Goal: Task Accomplishment & Management: Complete application form

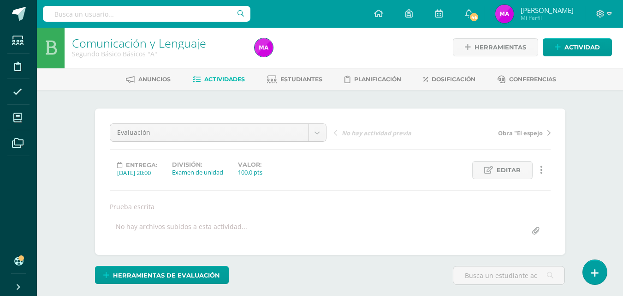
click at [394, 182] on div "Evaluación Evaluación Obra "El espejo Revisión de texto Siglas, acrónimos, símb…" at bounding box center [330, 181] width 441 height 117
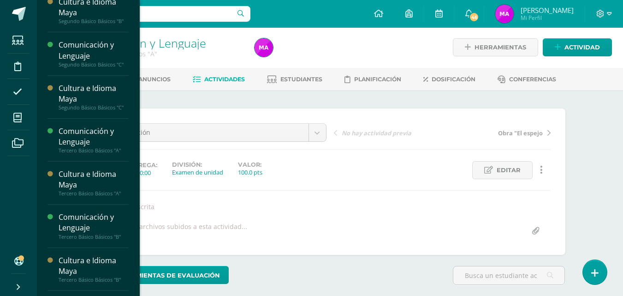
scroll to position [235, 0]
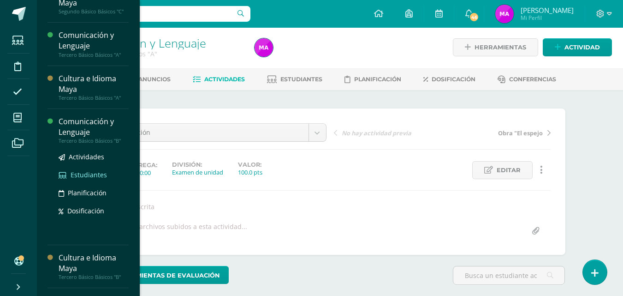
click at [84, 175] on span "Estudiantes" at bounding box center [89, 174] width 36 height 9
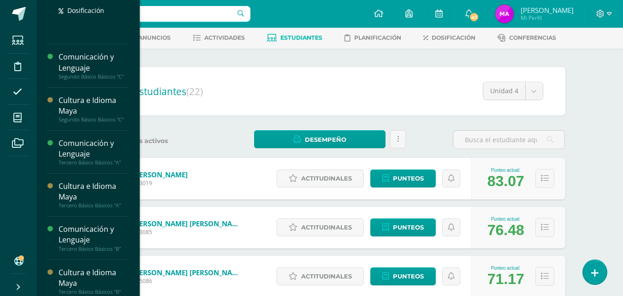
scroll to position [220, 0]
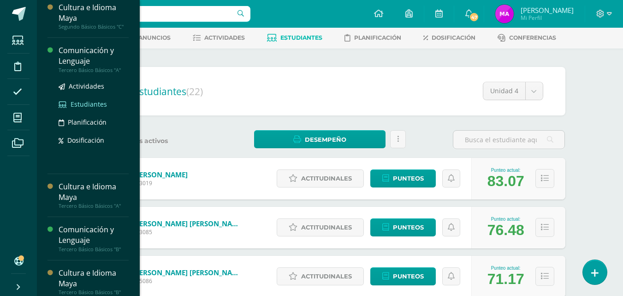
click at [84, 101] on span "Estudiantes" at bounding box center [89, 104] width 36 height 9
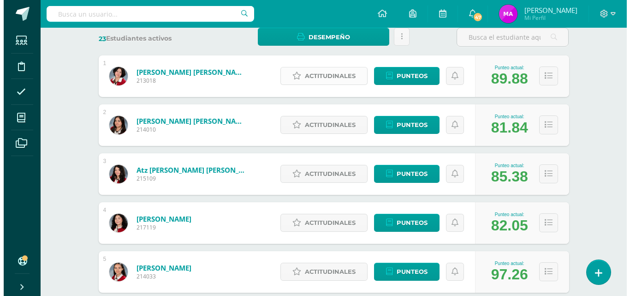
scroll to position [146, 0]
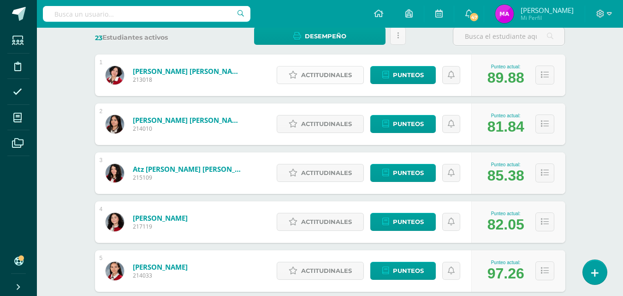
click at [326, 78] on span "Actitudinales" at bounding box center [326, 74] width 51 height 17
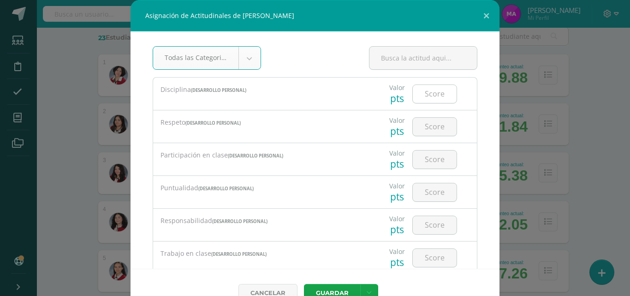
click at [422, 97] on input "number" at bounding box center [435, 94] width 44 height 18
type input "4"
click at [426, 123] on input "number" at bounding box center [435, 127] width 44 height 18
type input "4"
click at [424, 155] on input "number" at bounding box center [435, 159] width 44 height 18
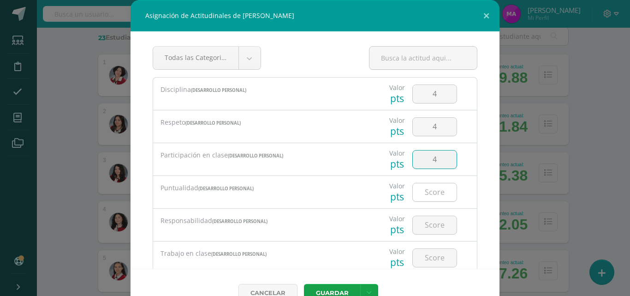
type input "4"
click at [426, 186] on input "number" at bounding box center [435, 192] width 44 height 18
type input "4"
click at [426, 225] on input "number" at bounding box center [435, 225] width 44 height 18
type input "4"
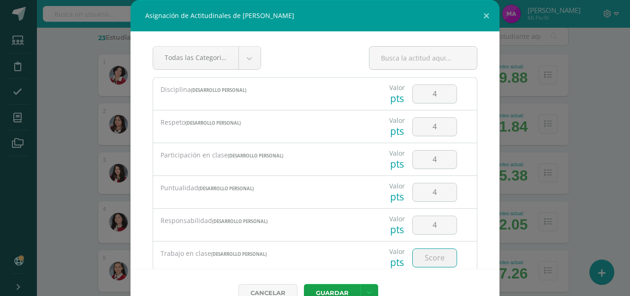
click at [425, 255] on input "number" at bounding box center [435, 258] width 44 height 18
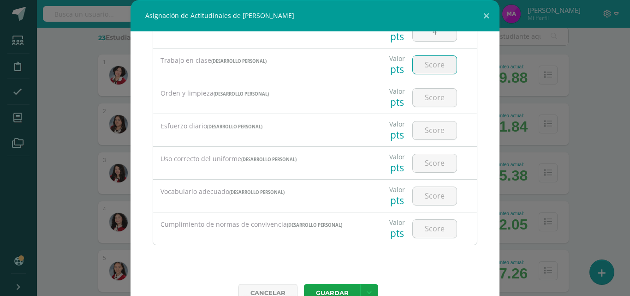
click at [424, 69] on input "number" at bounding box center [435, 65] width 44 height 18
click at [425, 63] on input "number" at bounding box center [435, 65] width 44 height 18
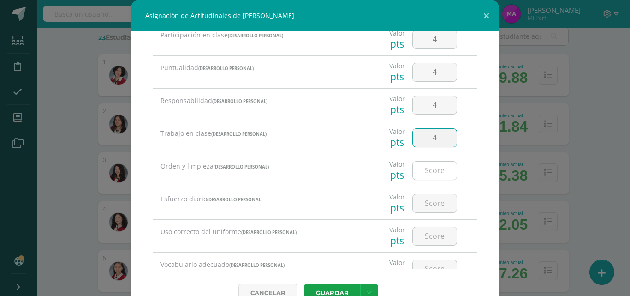
type input "4"
click at [426, 164] on input "number" at bounding box center [435, 170] width 44 height 18
type input "4"
click at [426, 205] on input "number" at bounding box center [435, 203] width 44 height 18
type input "4"
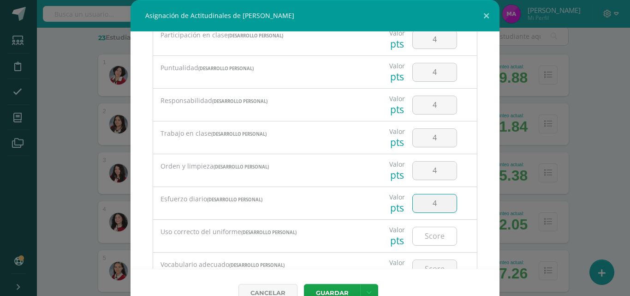
click at [425, 240] on input "number" at bounding box center [435, 236] width 44 height 18
type input "4"
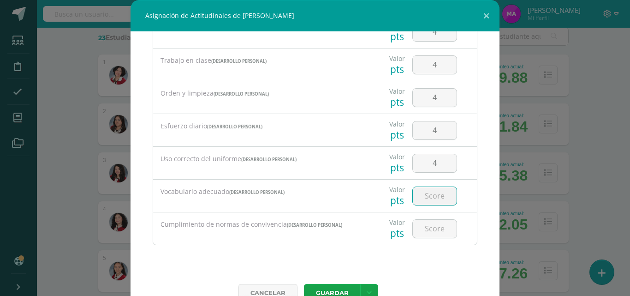
click at [426, 203] on input "number" at bounding box center [435, 196] width 44 height 18
type input "4"
click at [425, 231] on input "number" at bounding box center [435, 229] width 44 height 18
type input "4"
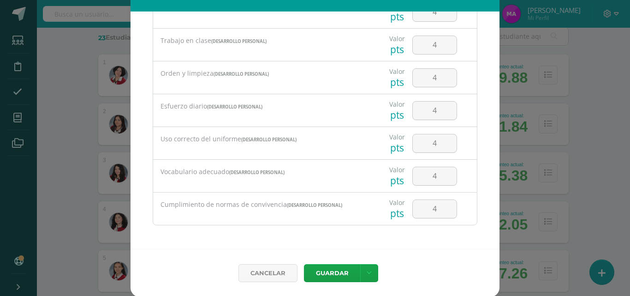
scroll to position [21, 0]
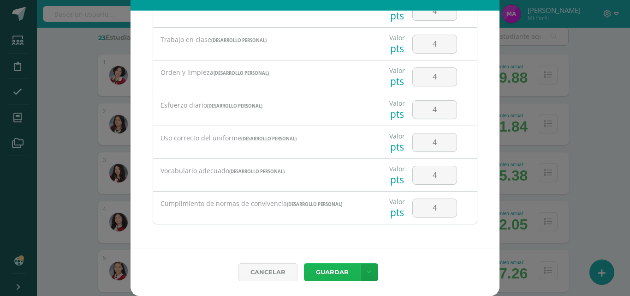
click at [326, 273] on button "Guardar" at bounding box center [332, 272] width 56 height 18
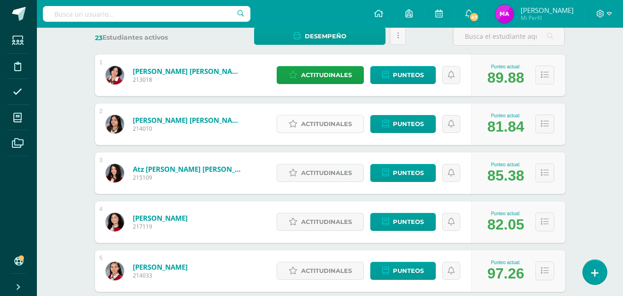
click at [333, 122] on span "Actitudinales" at bounding box center [326, 123] width 51 height 17
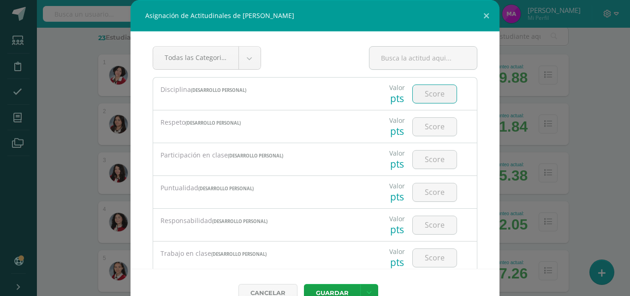
click at [424, 93] on input "number" at bounding box center [435, 94] width 44 height 18
type input "3"
click at [425, 127] on input "number" at bounding box center [435, 127] width 44 height 18
type input "3"
click at [424, 158] on input "number" at bounding box center [435, 159] width 44 height 18
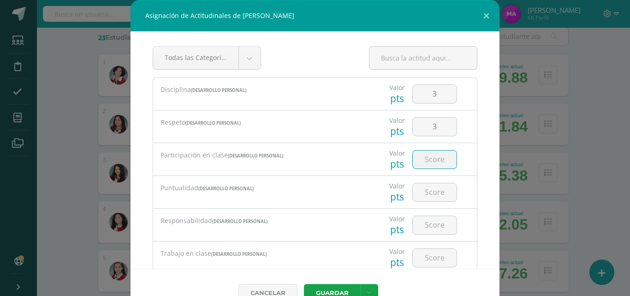
type input "3"
type input "2"
click at [425, 188] on input "number" at bounding box center [435, 192] width 44 height 18
click at [426, 159] on input "2" at bounding box center [435, 159] width 44 height 18
type input "3"
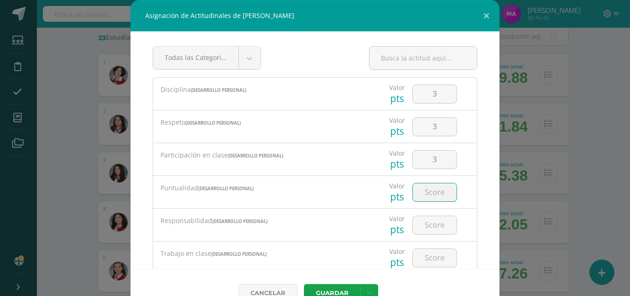
click at [424, 192] on input "number" at bounding box center [435, 192] width 44 height 18
type input "3"
click at [424, 221] on input "number" at bounding box center [435, 225] width 44 height 18
type input "3"
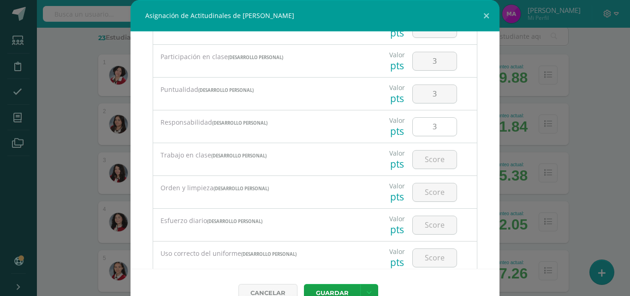
scroll to position [101, 0]
click at [425, 152] on input "number" at bounding box center [435, 157] width 44 height 18
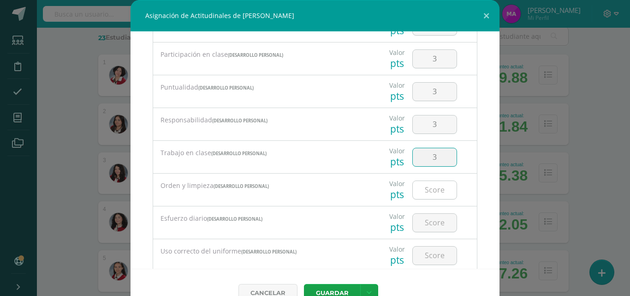
type input "3"
click at [428, 190] on input "number" at bounding box center [435, 190] width 44 height 18
type input "3"
click at [428, 222] on input "number" at bounding box center [435, 223] width 44 height 18
type input "3"
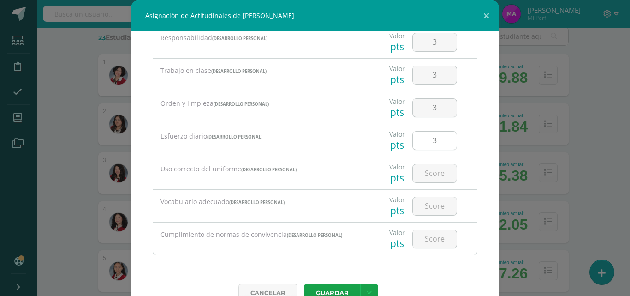
scroll to position [189, 0]
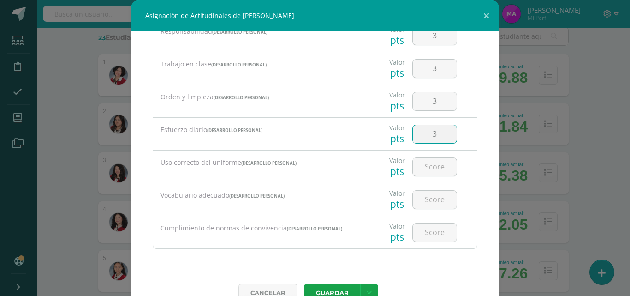
click at [429, 135] on input "3" at bounding box center [435, 134] width 44 height 18
type input "2"
click at [426, 166] on input "number" at bounding box center [435, 167] width 44 height 18
type input "3"
click at [424, 196] on input "number" at bounding box center [435, 200] width 44 height 18
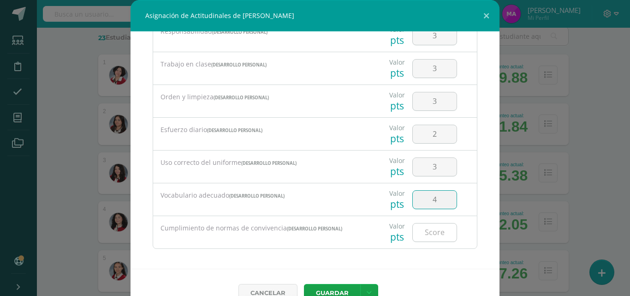
type input "4"
click at [423, 227] on input "number" at bounding box center [435, 232] width 44 height 18
type input "4"
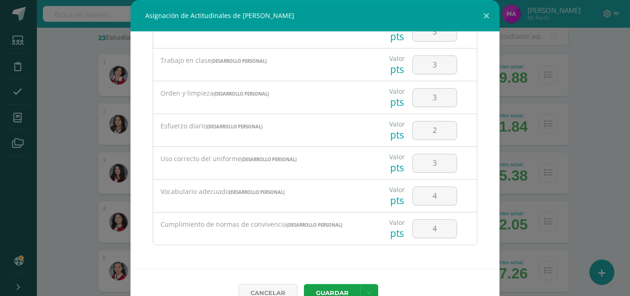
scroll to position [21, 0]
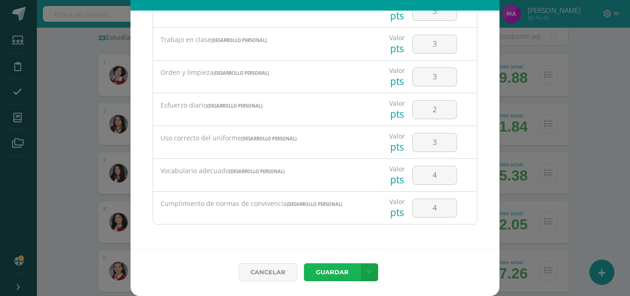
click at [328, 271] on button "Guardar" at bounding box center [332, 272] width 56 height 18
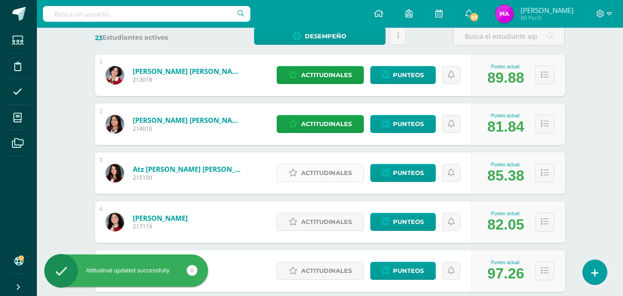
click at [332, 173] on span "Actitudinales" at bounding box center [326, 172] width 51 height 17
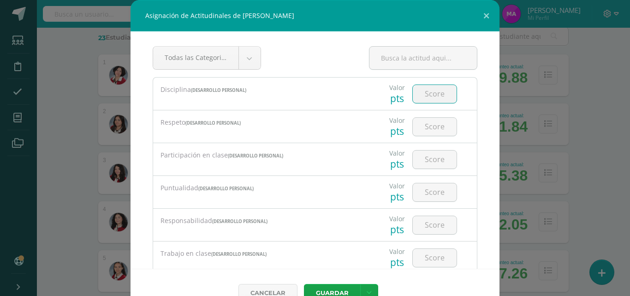
click at [425, 93] on input "number" at bounding box center [435, 94] width 44 height 18
type input "2"
click at [427, 125] on input "number" at bounding box center [435, 127] width 44 height 18
type input "3"
click at [427, 155] on input "number" at bounding box center [435, 159] width 44 height 18
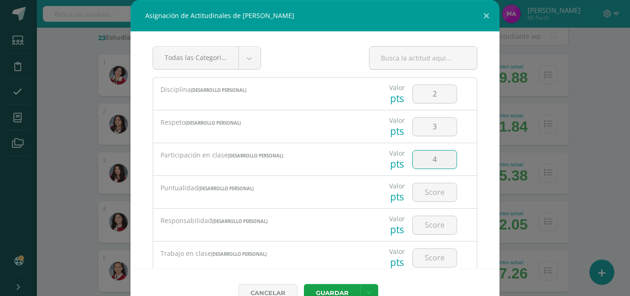
type input "4"
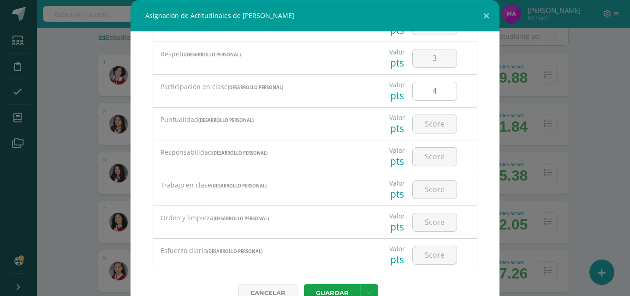
scroll to position [75, 0]
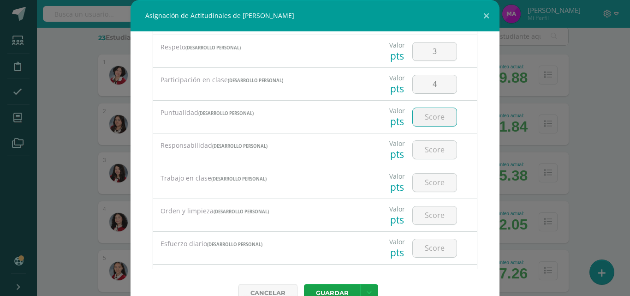
click at [425, 117] on input "number" at bounding box center [435, 117] width 44 height 18
type input "3"
click at [424, 149] on input "number" at bounding box center [435, 150] width 44 height 18
type input "3"
click at [423, 178] on input "number" at bounding box center [435, 182] width 44 height 18
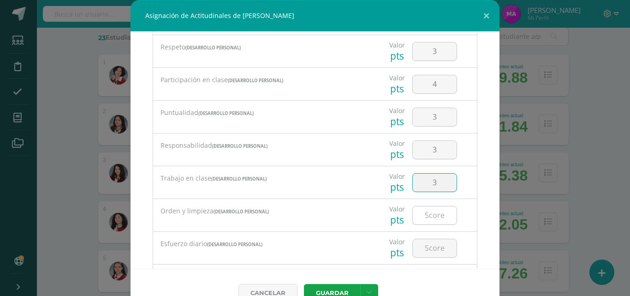
type input "3"
click at [424, 216] on input "number" at bounding box center [435, 215] width 44 height 18
type input "1"
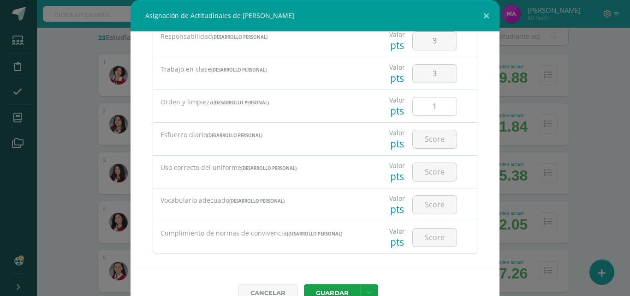
scroll to position [193, 0]
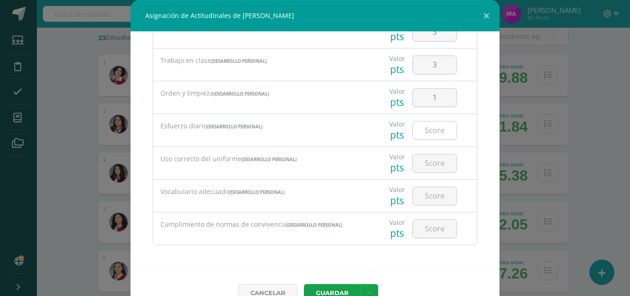
click at [426, 133] on input "number" at bounding box center [435, 130] width 44 height 18
type input "3"
click at [422, 164] on input "number" at bounding box center [435, 163] width 44 height 18
type input "3"
click at [423, 198] on input "number" at bounding box center [435, 196] width 44 height 18
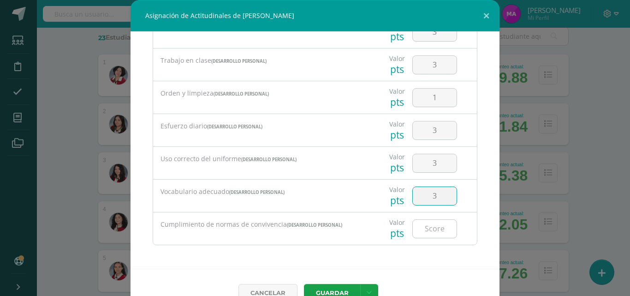
type input "3"
click at [424, 220] on input "number" at bounding box center [435, 229] width 44 height 18
type input "2"
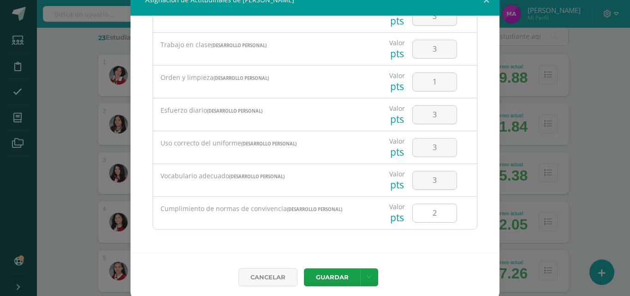
scroll to position [21, 0]
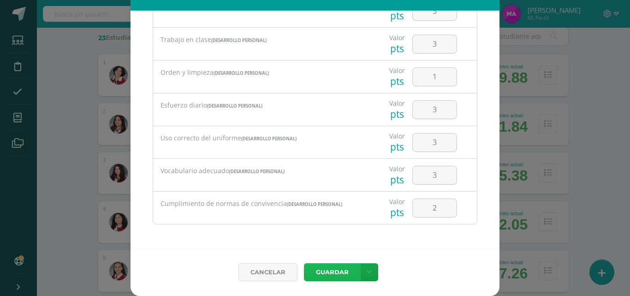
click at [327, 273] on button "Guardar" at bounding box center [332, 272] width 56 height 18
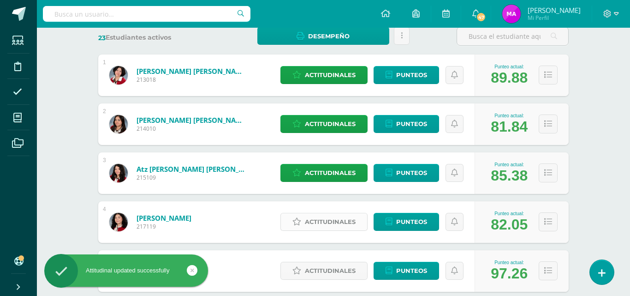
click at [326, 223] on span "Actitudinales" at bounding box center [330, 221] width 51 height 17
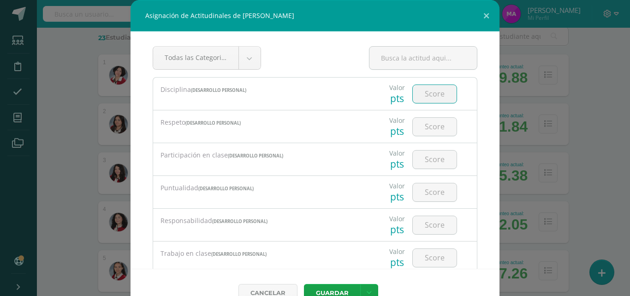
click at [426, 96] on input "number" at bounding box center [435, 94] width 44 height 18
type input "3"
click at [426, 127] on input "number" at bounding box center [435, 127] width 44 height 18
type input "3"
click at [425, 157] on input "number" at bounding box center [435, 159] width 44 height 18
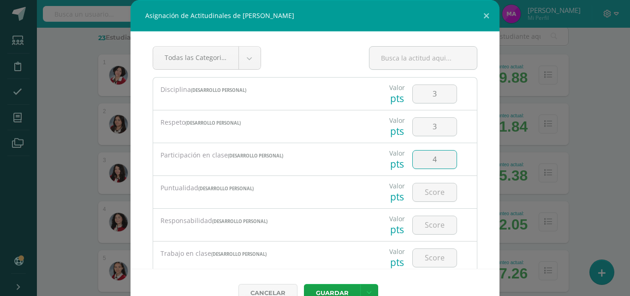
type input "4"
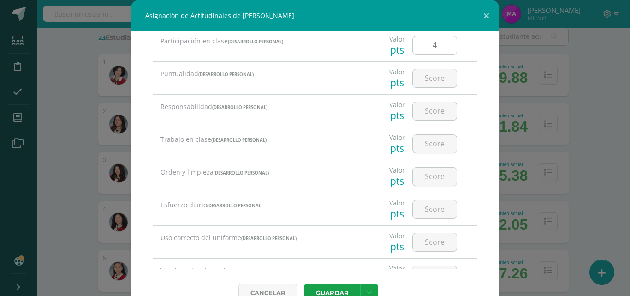
scroll to position [118, 0]
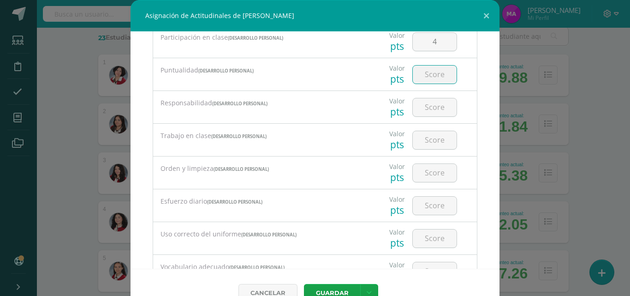
click at [422, 76] on input "number" at bounding box center [435, 75] width 44 height 18
type input "3"
click at [424, 110] on input "number" at bounding box center [435, 107] width 44 height 18
type input "3"
click at [424, 145] on input "number" at bounding box center [435, 140] width 44 height 18
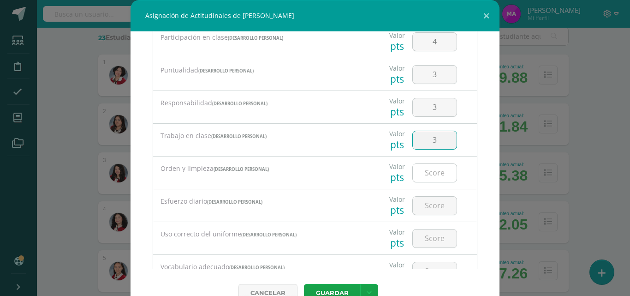
type input "3"
click at [425, 171] on input "number" at bounding box center [435, 173] width 44 height 18
type input "3"
click at [425, 203] on input "number" at bounding box center [435, 206] width 44 height 18
type input "3"
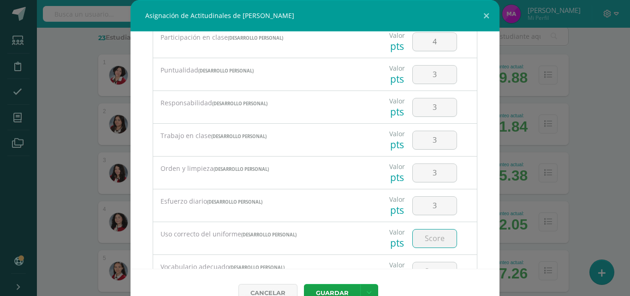
click at [426, 232] on input "number" at bounding box center [435, 238] width 44 height 18
type input "2"
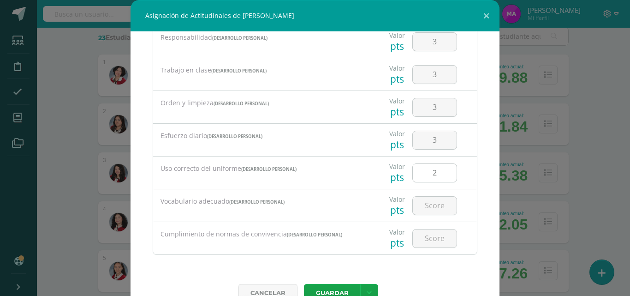
scroll to position [193, 0]
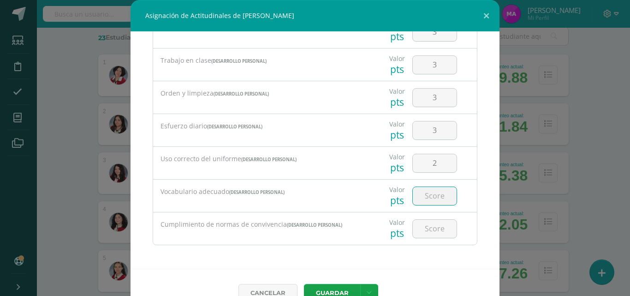
click at [424, 197] on input "number" at bounding box center [435, 196] width 44 height 18
type input "4"
click at [423, 230] on input "number" at bounding box center [435, 229] width 44 height 18
type input "4"
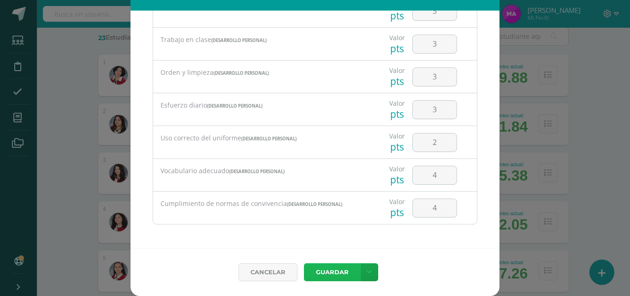
click at [328, 270] on button "Guardar" at bounding box center [332, 272] width 56 height 18
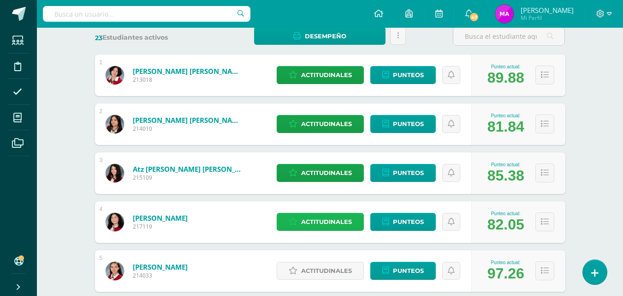
click at [334, 223] on span "Actitudinales" at bounding box center [326, 221] width 51 height 17
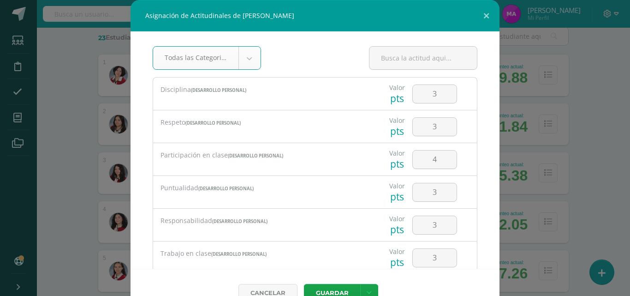
scroll to position [193, 0]
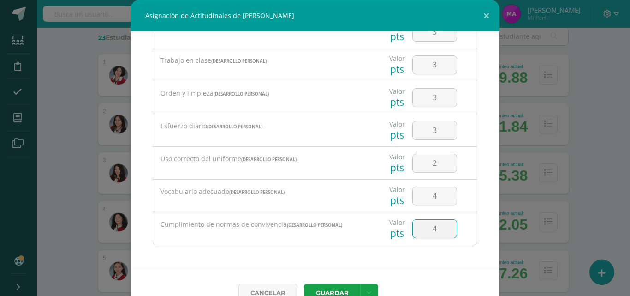
click at [429, 229] on input "4" at bounding box center [435, 229] width 44 height 18
type input "3"
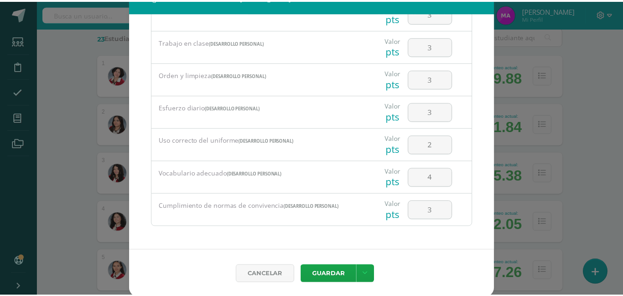
scroll to position [21, 0]
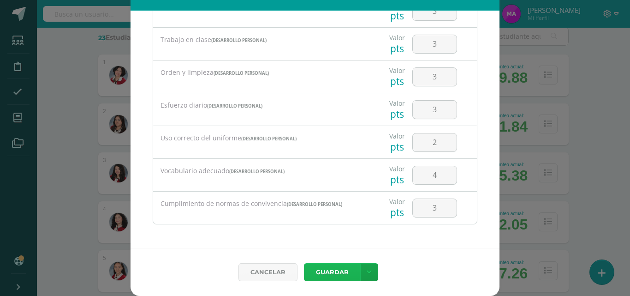
click at [325, 272] on button "Guardar" at bounding box center [332, 272] width 56 height 18
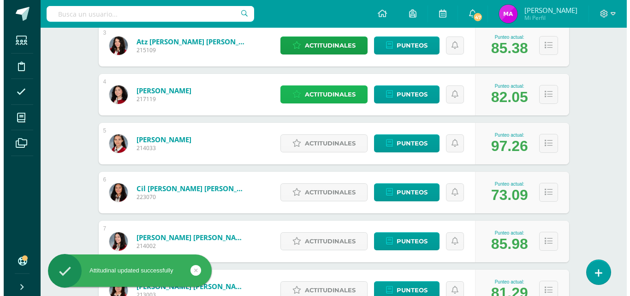
scroll to position [276, 0]
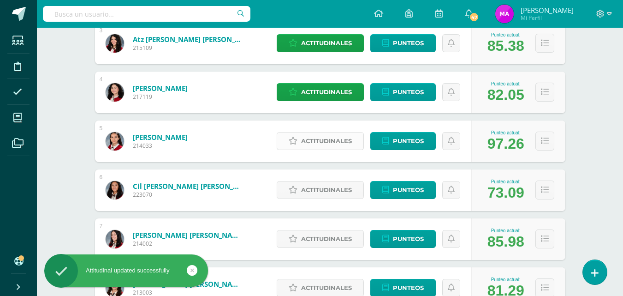
click at [328, 138] on span "Actitudinales" at bounding box center [326, 140] width 51 height 17
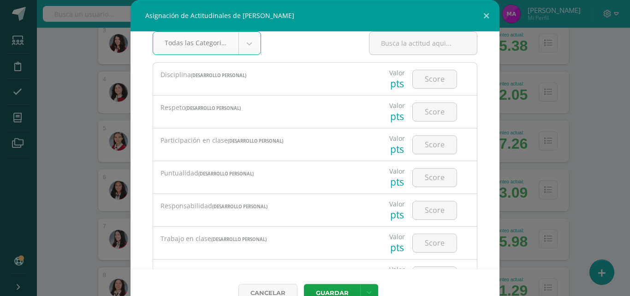
scroll to position [13, 0]
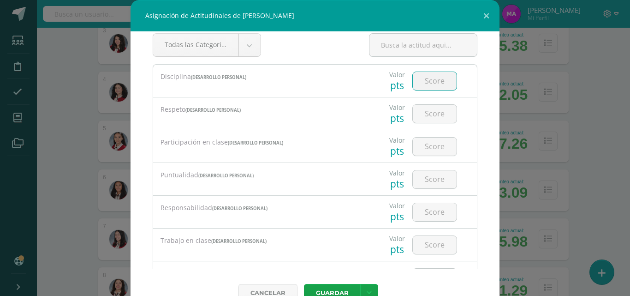
click at [418, 84] on input "number" at bounding box center [435, 81] width 44 height 18
type input "4"
click at [420, 111] on input "4" at bounding box center [435, 114] width 44 height 18
type input "4"
click at [424, 146] on input "number" at bounding box center [435, 146] width 44 height 18
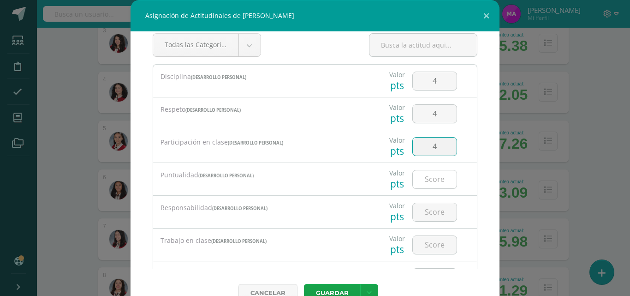
type input "4"
click at [427, 178] on input "number" at bounding box center [435, 179] width 44 height 18
type input "3"
click at [423, 210] on input "number" at bounding box center [435, 212] width 44 height 18
type input "4"
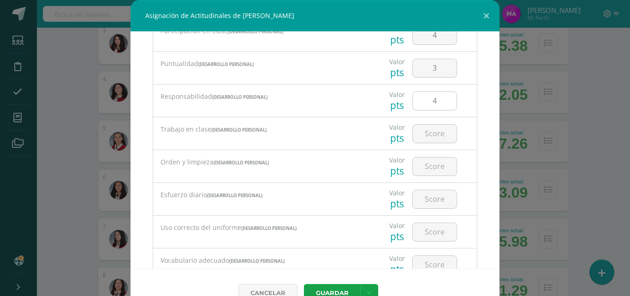
scroll to position [128, 0]
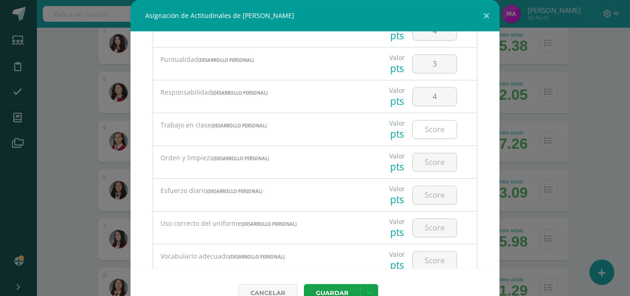
click at [426, 131] on input "number" at bounding box center [435, 129] width 44 height 18
type input "4"
click at [425, 162] on input "number" at bounding box center [435, 162] width 44 height 18
type input "4"
click at [424, 196] on input "number" at bounding box center [435, 195] width 44 height 18
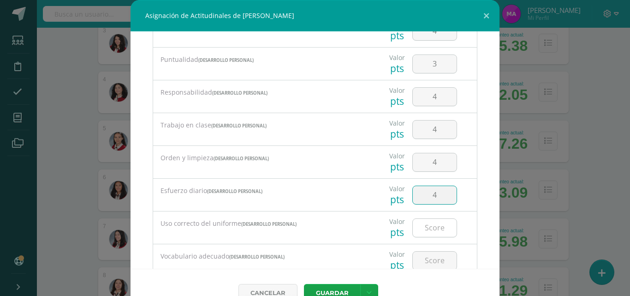
type input "4"
click at [426, 227] on input "number" at bounding box center [435, 228] width 44 height 18
type input "4"
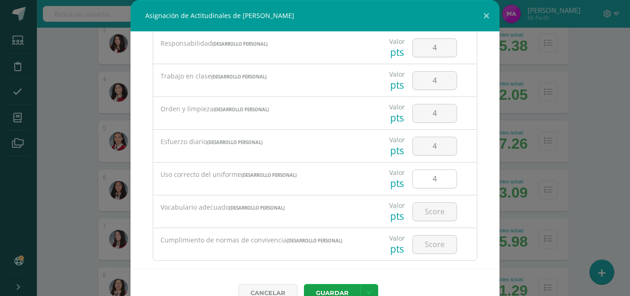
scroll to position [193, 0]
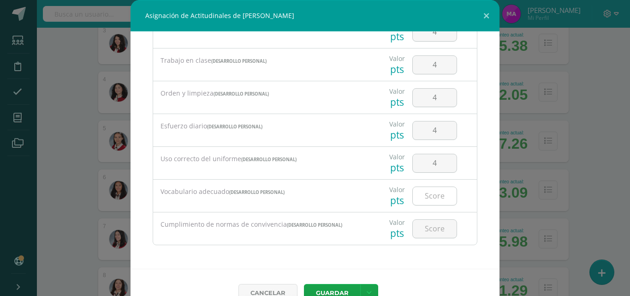
click at [420, 197] on input "number" at bounding box center [435, 196] width 44 height 18
type input "4"
click at [424, 230] on input "number" at bounding box center [435, 229] width 44 height 18
type input "3"
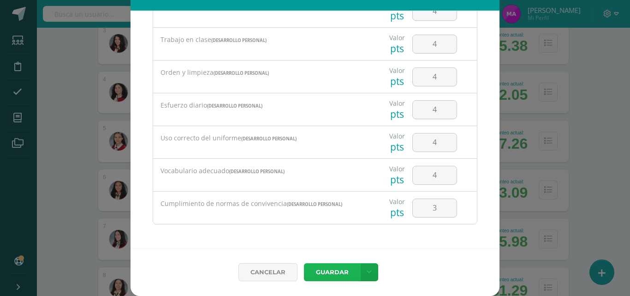
click at [330, 273] on button "Guardar" at bounding box center [332, 272] width 56 height 18
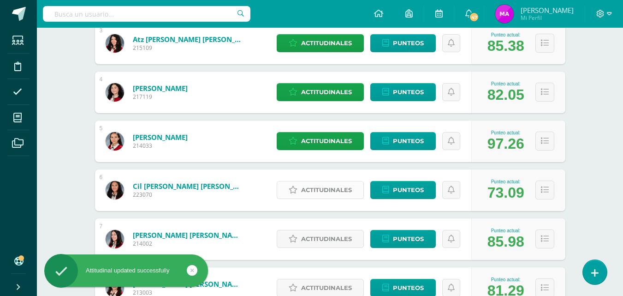
click at [322, 190] on span "Actitudinales" at bounding box center [326, 189] width 51 height 17
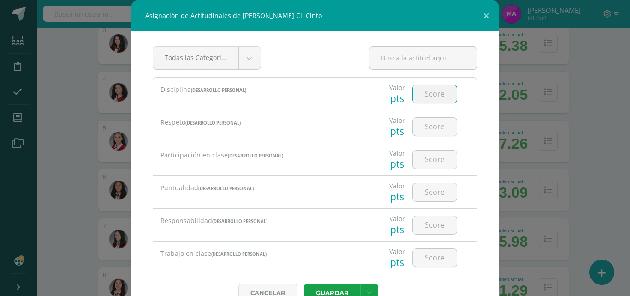
click at [424, 93] on input "number" at bounding box center [435, 94] width 44 height 18
type input "3"
click at [423, 129] on input "number" at bounding box center [435, 127] width 44 height 18
type input "3"
click at [424, 159] on input "number" at bounding box center [435, 159] width 44 height 18
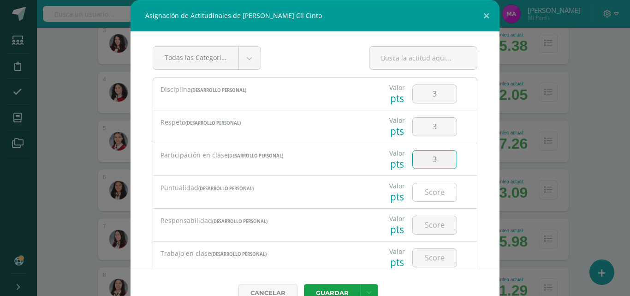
type input "3"
click at [423, 189] on input "number" at bounding box center [435, 192] width 44 height 18
type input "3"
click at [420, 227] on input "number" at bounding box center [435, 225] width 44 height 18
type input "3"
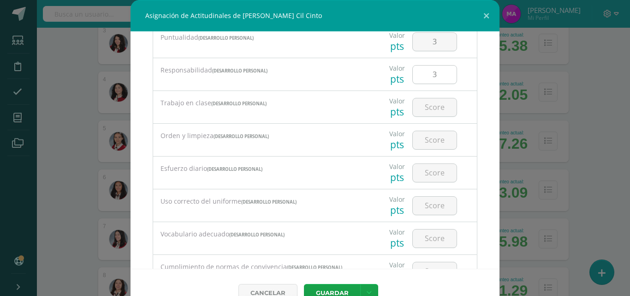
scroll to position [155, 0]
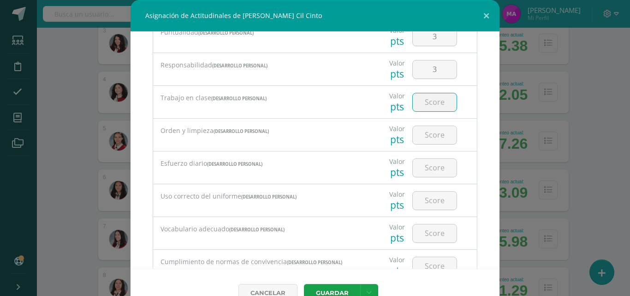
click at [427, 104] on input "number" at bounding box center [435, 102] width 44 height 18
type input "3"
click at [425, 133] on input "number" at bounding box center [435, 135] width 44 height 18
type input "3"
click at [424, 164] on input "number" at bounding box center [435, 168] width 44 height 18
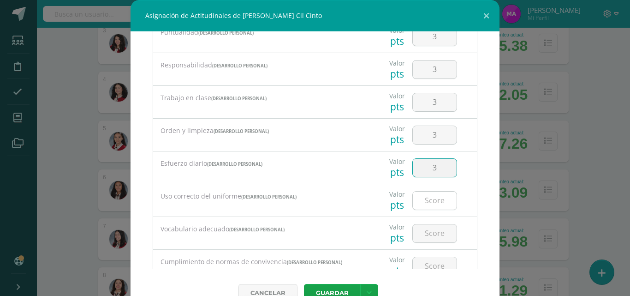
type input "3"
click at [424, 198] on input "number" at bounding box center [435, 200] width 44 height 18
click at [427, 167] on input "3" at bounding box center [435, 168] width 44 height 18
type input "2"
click at [425, 200] on input "number" at bounding box center [435, 200] width 44 height 18
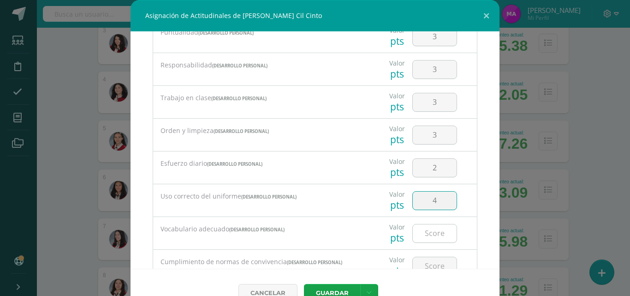
type input "4"
click at [425, 233] on input "number" at bounding box center [435, 233] width 44 height 18
type input "4"
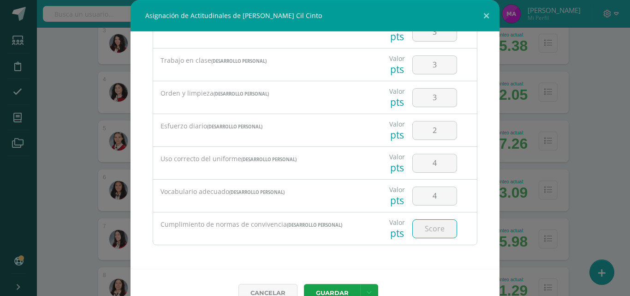
click at [423, 234] on input "number" at bounding box center [435, 229] width 44 height 18
type input "4"
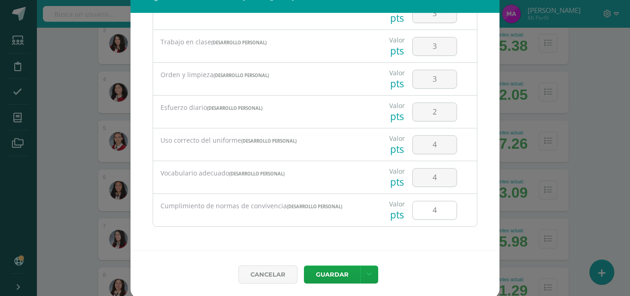
scroll to position [21, 0]
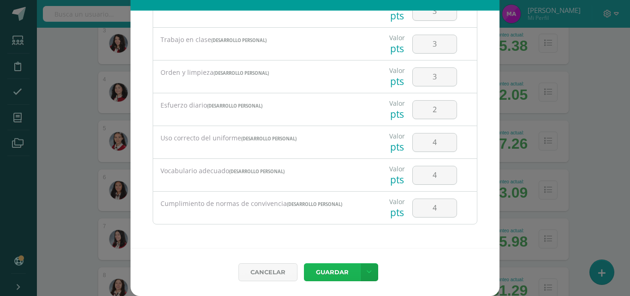
click at [335, 269] on button "Guardar" at bounding box center [332, 272] width 56 height 18
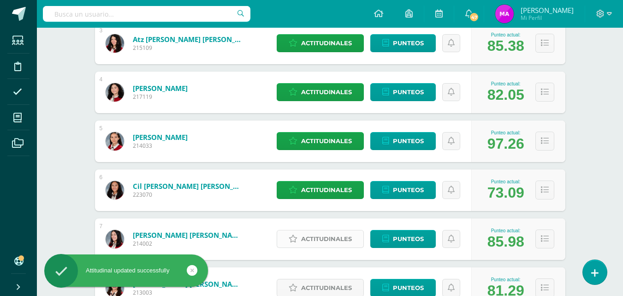
click at [323, 242] on span "Actitudinales" at bounding box center [326, 238] width 51 height 17
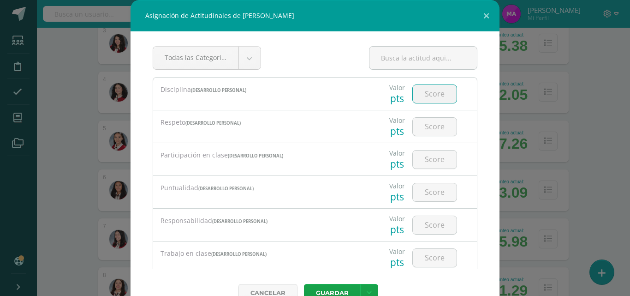
click at [419, 98] on input "number" at bounding box center [435, 94] width 44 height 18
type input "4"
click at [418, 131] on input "number" at bounding box center [435, 127] width 44 height 18
type input "4"
click at [420, 163] on input "number" at bounding box center [435, 159] width 44 height 18
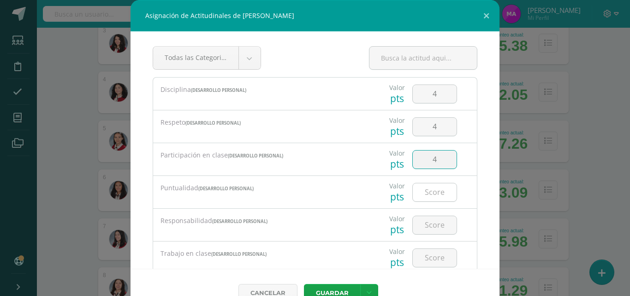
type input "4"
click at [422, 189] on input "number" at bounding box center [435, 192] width 44 height 18
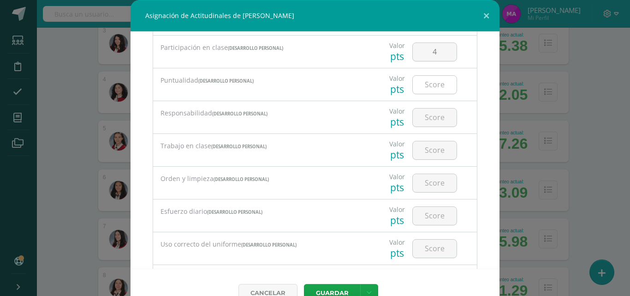
scroll to position [108, 0]
click at [427, 82] on input "number" at bounding box center [435, 84] width 44 height 18
type input "4"
click at [424, 114] on input "number" at bounding box center [435, 116] width 44 height 18
type input "4"
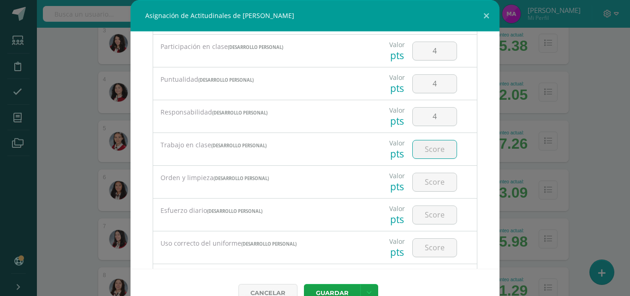
click at [420, 149] on input "number" at bounding box center [435, 149] width 44 height 18
type input "4"
click at [422, 186] on input "number" at bounding box center [435, 182] width 44 height 18
type input "4"
click at [427, 213] on input "number" at bounding box center [435, 215] width 44 height 18
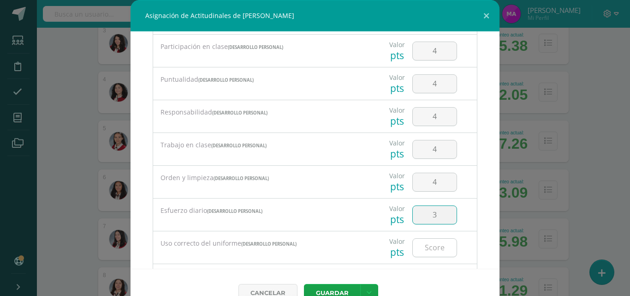
type input "3"
click at [421, 247] on input "number" at bounding box center [435, 248] width 44 height 18
type input "4"
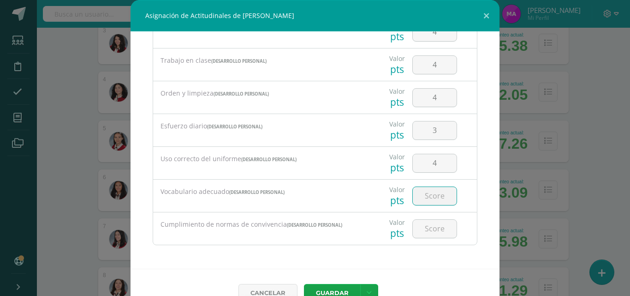
click at [425, 197] on input "number" at bounding box center [435, 196] width 44 height 18
type input "4"
click at [424, 227] on input "number" at bounding box center [435, 229] width 44 height 18
type input "4"
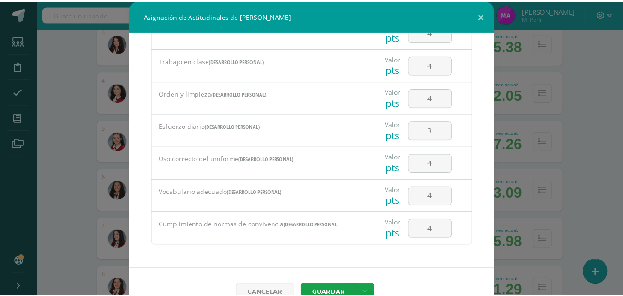
scroll to position [21, 0]
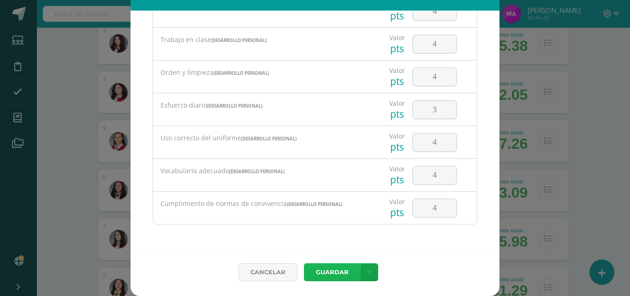
click at [334, 267] on button "Guardar" at bounding box center [332, 272] width 56 height 18
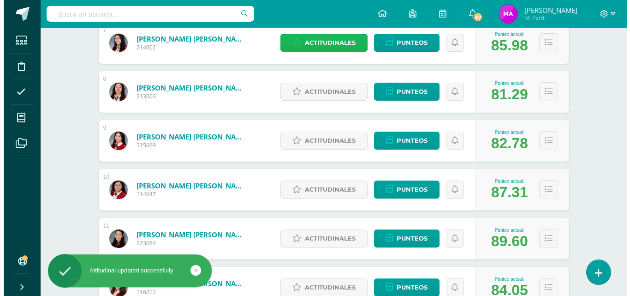
scroll to position [473, 0]
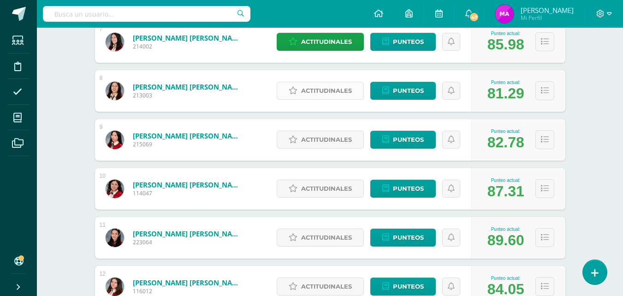
click at [326, 88] on span "Actitudinales" at bounding box center [326, 90] width 51 height 17
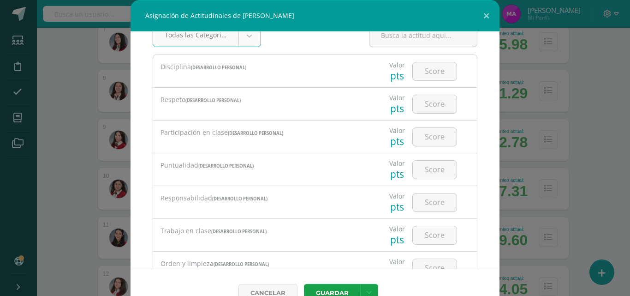
scroll to position [19, 0]
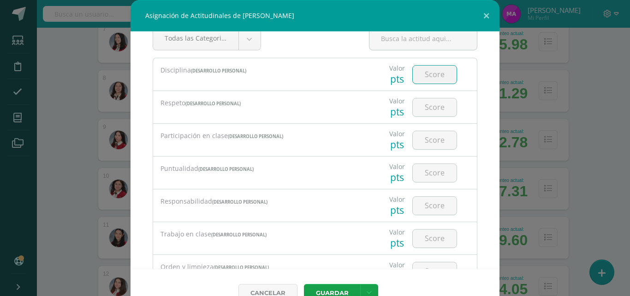
click at [432, 77] on input "number" at bounding box center [435, 75] width 44 height 18
type input "4"
click at [424, 107] on input "number" at bounding box center [435, 107] width 44 height 18
type input "4"
click at [421, 140] on input "number" at bounding box center [435, 140] width 44 height 18
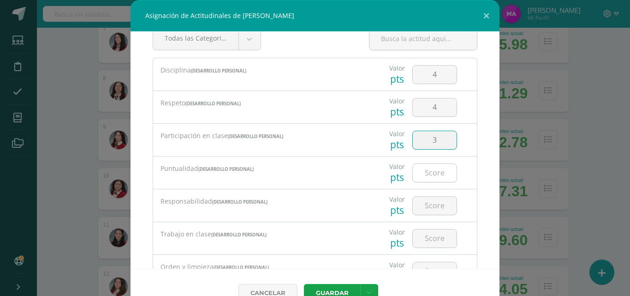
type input "3"
click at [423, 174] on input "number" at bounding box center [435, 173] width 44 height 18
type input "3"
click at [425, 208] on input "number" at bounding box center [435, 206] width 44 height 18
type input "4"
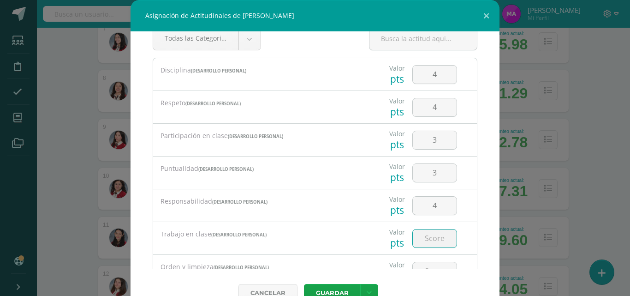
click at [423, 238] on input "number" at bounding box center [435, 238] width 44 height 18
type input "4"
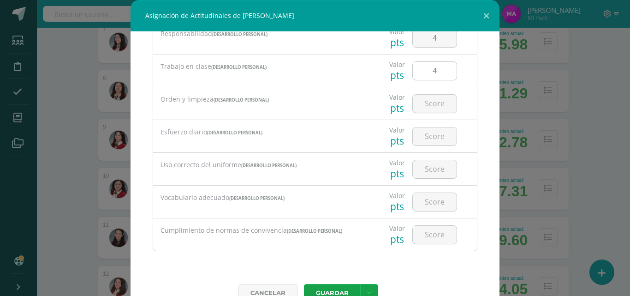
scroll to position [193, 0]
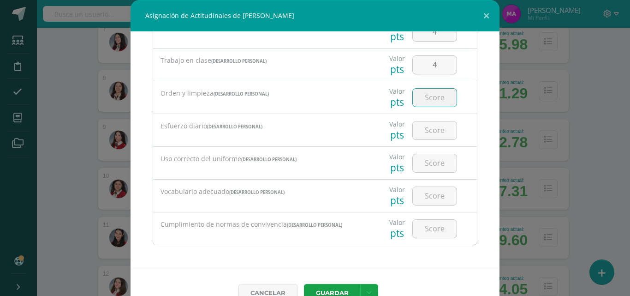
click at [422, 98] on input "number" at bounding box center [435, 98] width 44 height 18
type input "4"
click at [423, 127] on input "number" at bounding box center [435, 130] width 44 height 18
type input "3"
click at [424, 156] on input "number" at bounding box center [435, 163] width 44 height 18
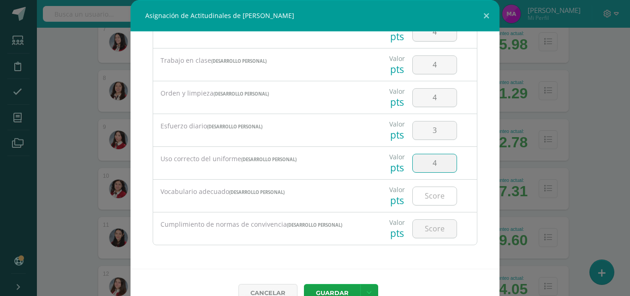
type input "4"
click at [424, 194] on input "number" at bounding box center [435, 196] width 44 height 18
type input "4"
click at [423, 229] on input "number" at bounding box center [435, 229] width 44 height 18
type input "4"
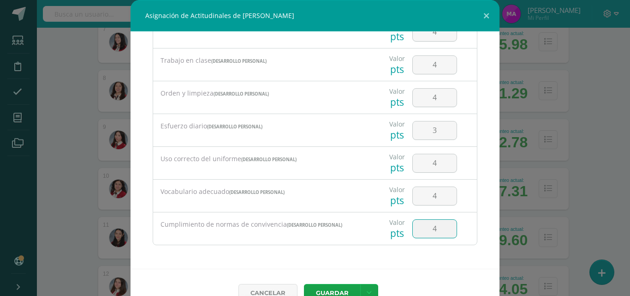
scroll to position [21, 0]
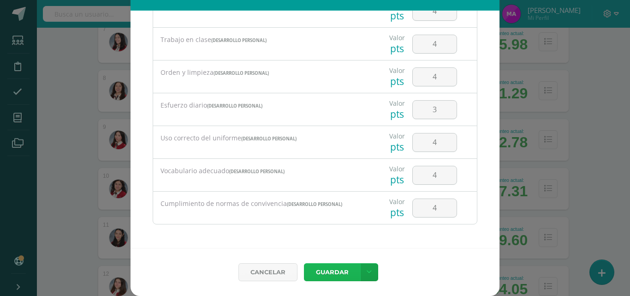
click at [330, 272] on button "Guardar" at bounding box center [332, 272] width 56 height 18
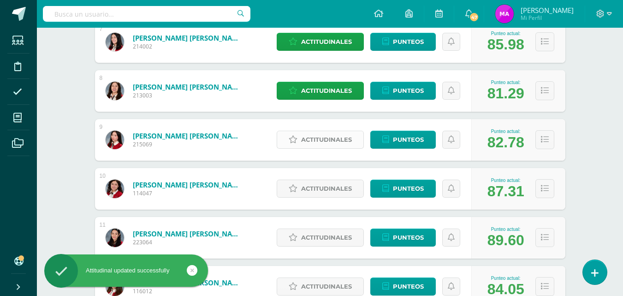
click at [328, 143] on span "Actitudinales" at bounding box center [326, 139] width 51 height 17
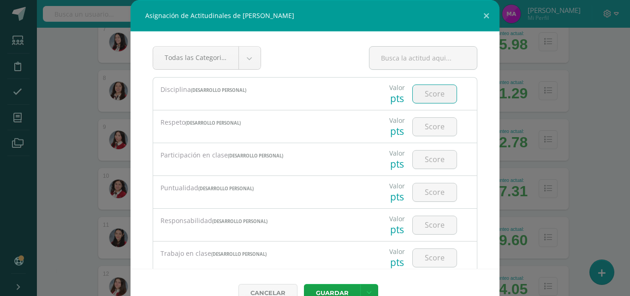
click at [425, 98] on input "number" at bounding box center [435, 94] width 44 height 18
type input "4"
click at [421, 130] on input "number" at bounding box center [435, 127] width 44 height 18
type input "4"
click at [422, 162] on input "number" at bounding box center [435, 159] width 44 height 18
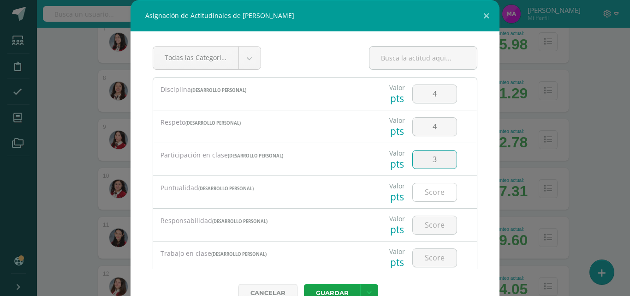
type input "3"
click at [420, 194] on input "number" at bounding box center [435, 192] width 44 height 18
type input "3"
click at [423, 228] on input "number" at bounding box center [435, 225] width 44 height 18
type input "3"
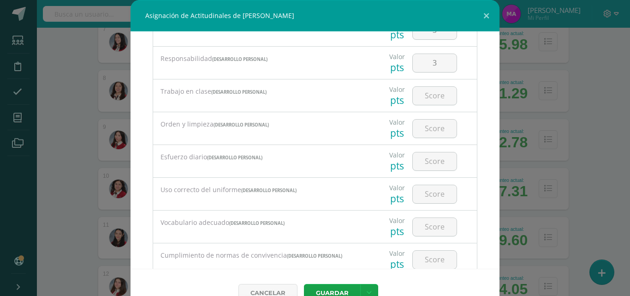
scroll to position [163, 0]
click at [431, 95] on input "number" at bounding box center [435, 94] width 44 height 18
type input "3"
click at [422, 120] on input "number" at bounding box center [435, 127] width 44 height 18
type input "3"
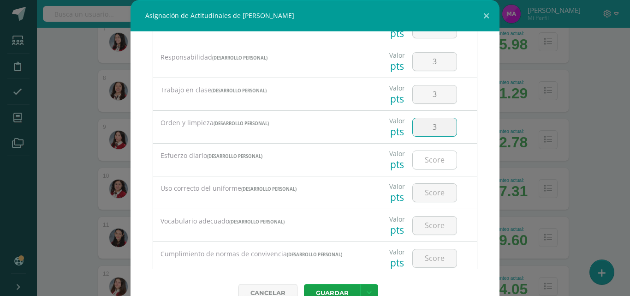
click at [423, 161] on input "number" at bounding box center [435, 160] width 44 height 18
type input "3"
click at [421, 190] on input "number" at bounding box center [435, 193] width 44 height 18
type input "4"
click at [421, 223] on input "number" at bounding box center [435, 225] width 44 height 18
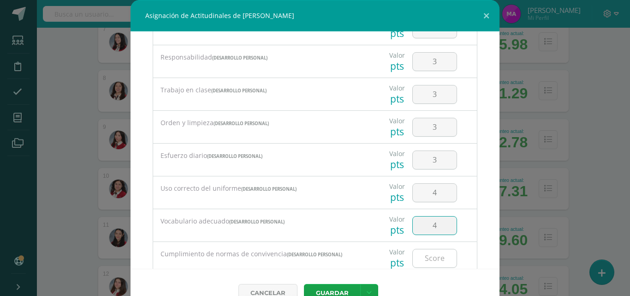
type input "4"
click at [419, 257] on input "number" at bounding box center [435, 258] width 44 height 18
type input "4"
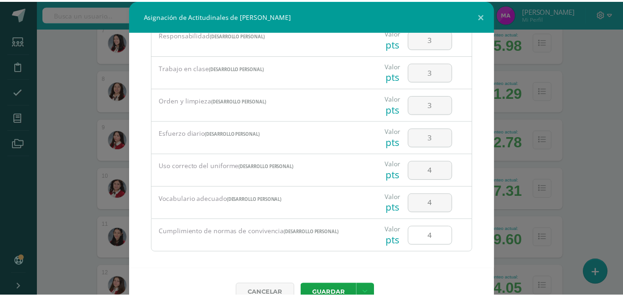
scroll to position [193, 0]
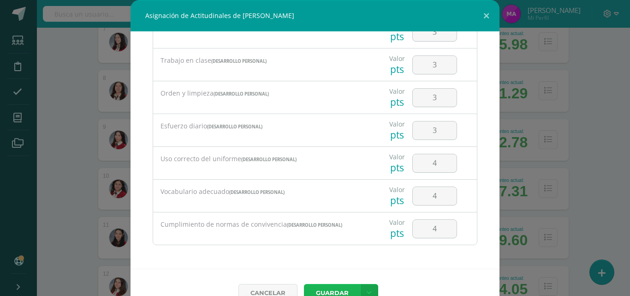
click at [332, 291] on button "Guardar" at bounding box center [332, 293] width 56 height 18
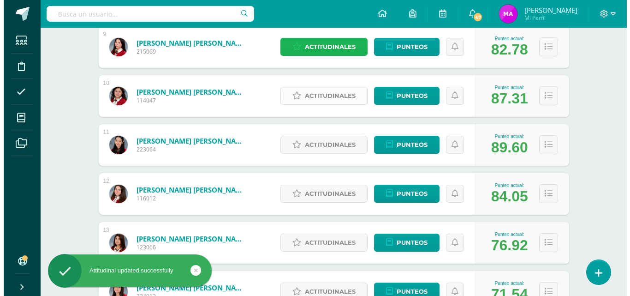
scroll to position [567, 0]
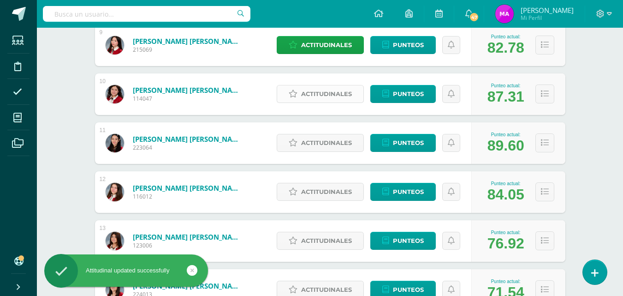
click at [325, 94] on span "Actitudinales" at bounding box center [326, 93] width 51 height 17
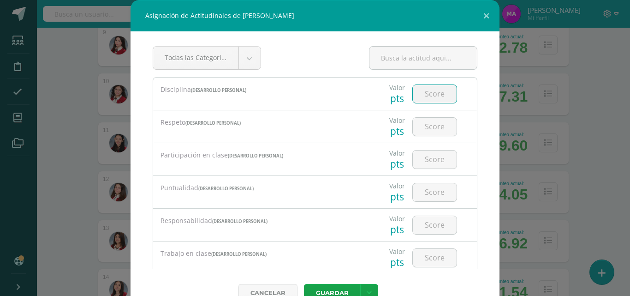
click at [424, 95] on input "number" at bounding box center [435, 94] width 44 height 18
click at [429, 93] on input "number" at bounding box center [435, 94] width 44 height 18
type input "4"
click at [421, 131] on input "4" at bounding box center [435, 127] width 44 height 18
type input "4"
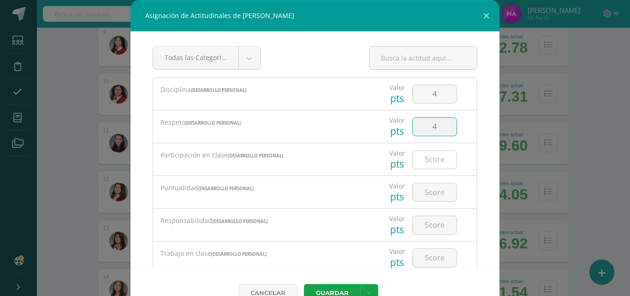
click at [425, 156] on input "number" at bounding box center [435, 159] width 44 height 18
type input "4"
click at [422, 189] on input "number" at bounding box center [435, 192] width 44 height 18
type input "4"
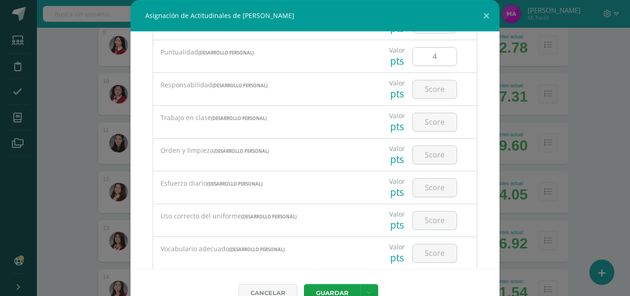
scroll to position [136, 0]
click at [428, 91] on input "number" at bounding box center [435, 89] width 44 height 18
type input "4"
click at [423, 121] on input "number" at bounding box center [435, 122] width 44 height 18
type input "4"
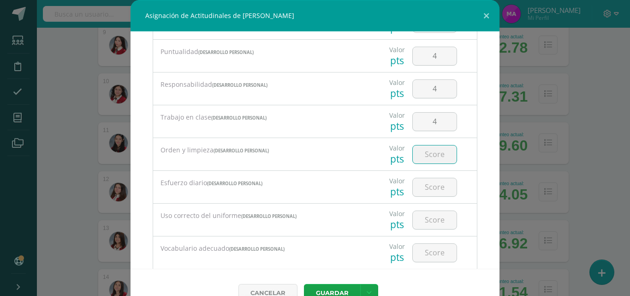
click at [424, 158] on input "number" at bounding box center [435, 154] width 44 height 18
type input "4"
click at [424, 185] on input "number" at bounding box center [435, 187] width 44 height 18
type input "4"
click at [425, 217] on input "number" at bounding box center [435, 220] width 44 height 18
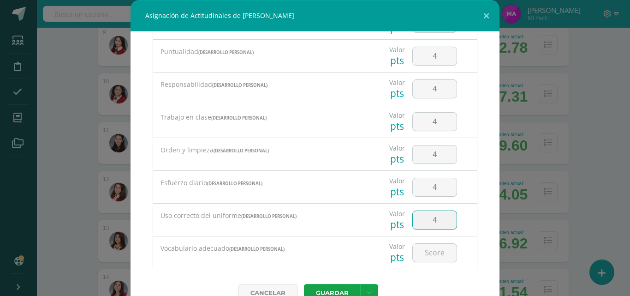
type input "4"
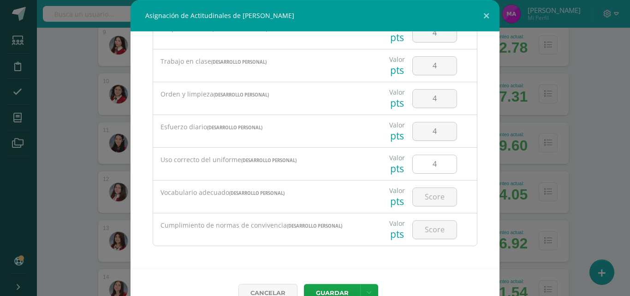
scroll to position [193, 0]
click at [428, 199] on input "number" at bounding box center [435, 196] width 44 height 18
type input "4"
click at [425, 224] on input "number" at bounding box center [435, 229] width 44 height 18
type input "4"
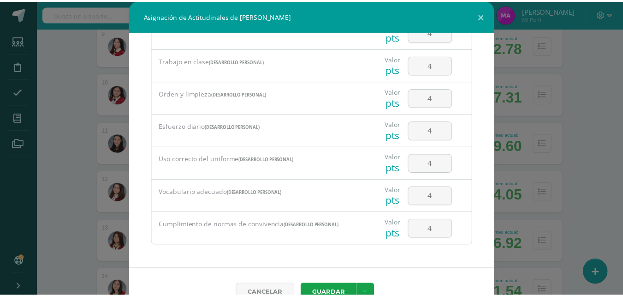
scroll to position [21, 0]
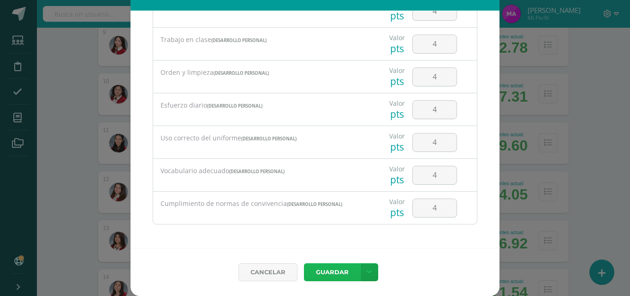
click at [330, 271] on button "Guardar" at bounding box center [332, 272] width 56 height 18
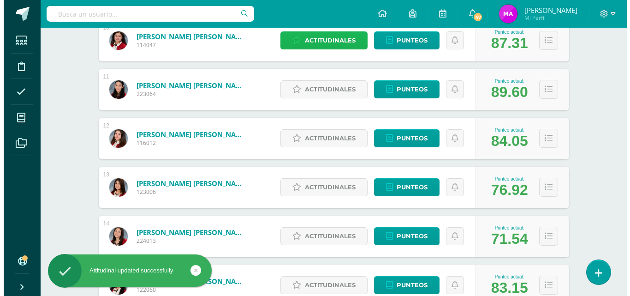
scroll to position [622, 0]
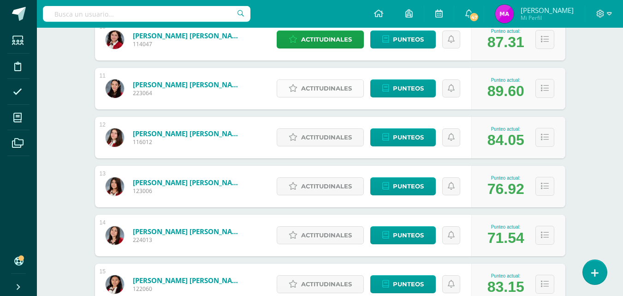
click at [327, 93] on span "Actitudinales" at bounding box center [326, 88] width 51 height 17
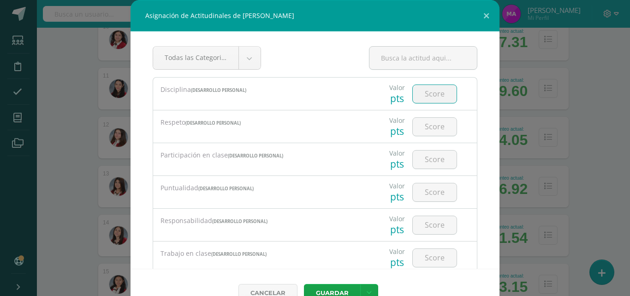
click at [424, 92] on input "number" at bounding box center [435, 94] width 44 height 18
type input "4"
click at [422, 128] on input "number" at bounding box center [435, 127] width 44 height 18
type input "4"
click at [424, 165] on input "4" at bounding box center [435, 159] width 44 height 18
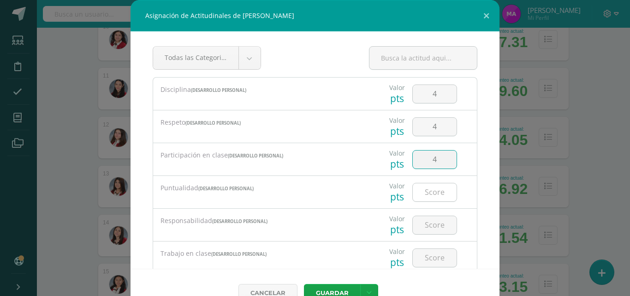
type input "4"
click at [425, 193] on input "4" at bounding box center [435, 192] width 44 height 18
type input "4"
click at [427, 222] on input "4" at bounding box center [435, 225] width 44 height 18
type input "4"
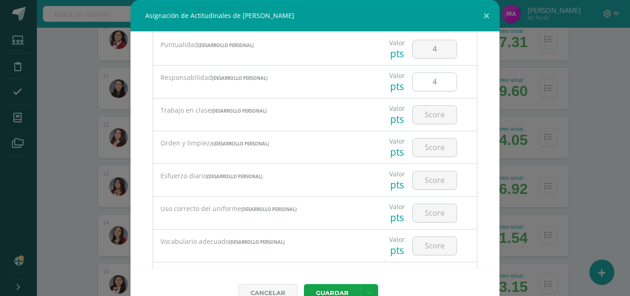
scroll to position [144, 0]
click at [426, 120] on input "number" at bounding box center [435, 114] width 44 height 18
type input "4"
click at [429, 145] on input "number" at bounding box center [435, 146] width 44 height 18
type input "4"
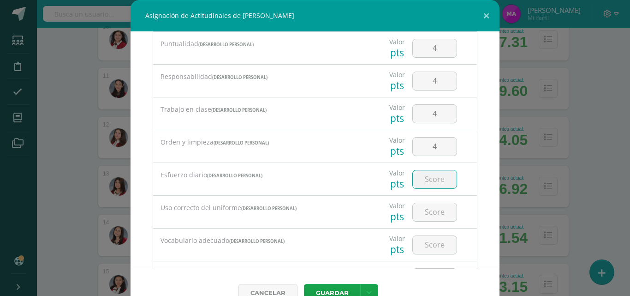
click at [425, 174] on input "number" at bounding box center [435, 179] width 44 height 18
type input "4"
click at [424, 215] on input "number" at bounding box center [435, 212] width 44 height 18
type input "4"
click at [424, 248] on input "number" at bounding box center [435, 245] width 44 height 18
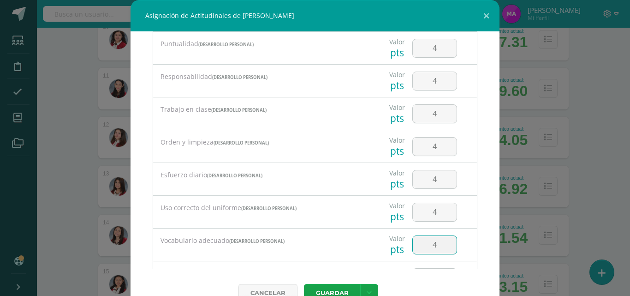
type input "4"
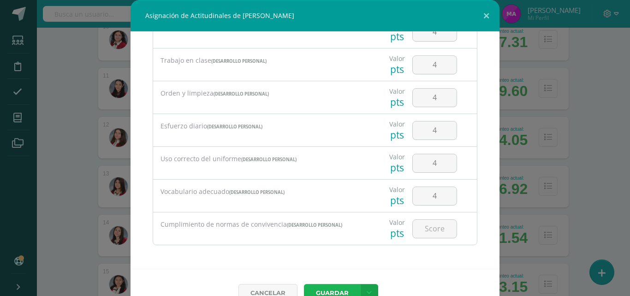
click at [328, 287] on button "Guardar" at bounding box center [332, 293] width 56 height 18
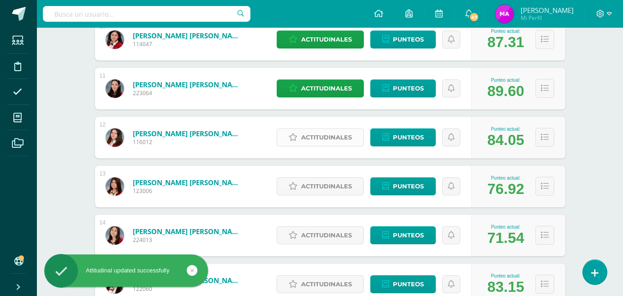
click at [332, 137] on span "Actitudinales" at bounding box center [326, 137] width 51 height 17
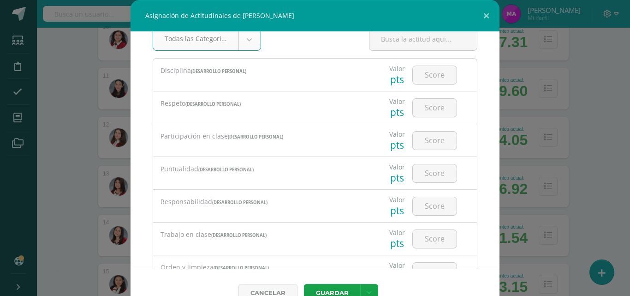
scroll to position [30, 0]
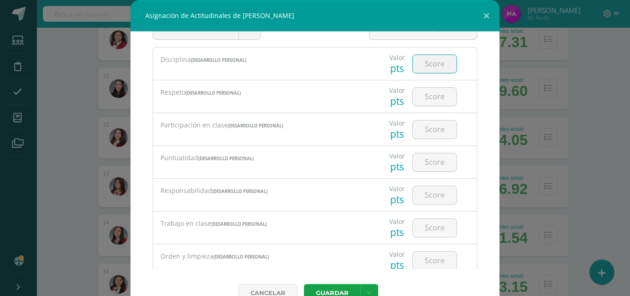
click at [429, 59] on input "number" at bounding box center [435, 64] width 44 height 18
type input "4"
type input "3"
click at [426, 94] on input "number" at bounding box center [435, 97] width 44 height 18
type input "4"
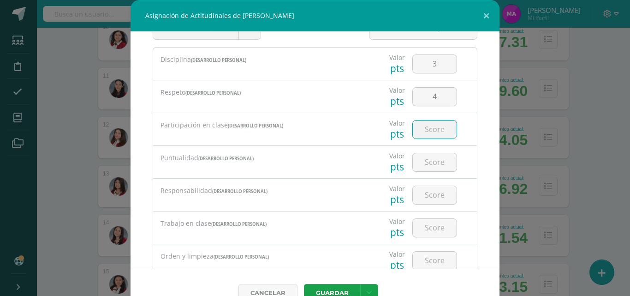
click at [423, 131] on input "number" at bounding box center [435, 129] width 44 height 18
type input "3"
click at [426, 161] on input "number" at bounding box center [435, 162] width 44 height 18
type input "4"
click at [423, 198] on input "number" at bounding box center [435, 195] width 44 height 18
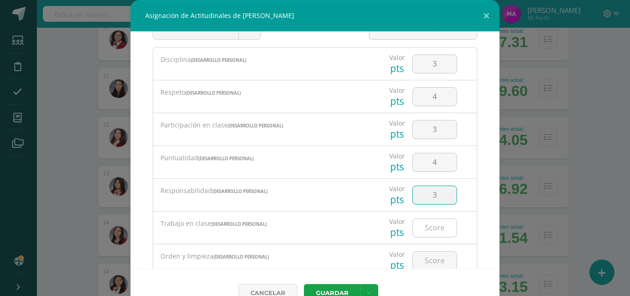
type input "3"
click at [426, 222] on input "number" at bounding box center [435, 228] width 44 height 18
type input "4"
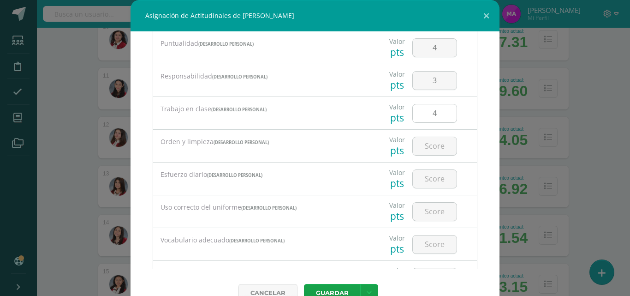
scroll to position [146, 0]
click at [427, 149] on input "number" at bounding box center [435, 144] width 44 height 18
type input "4"
click at [425, 178] on input "number" at bounding box center [435, 177] width 44 height 18
type input "4"
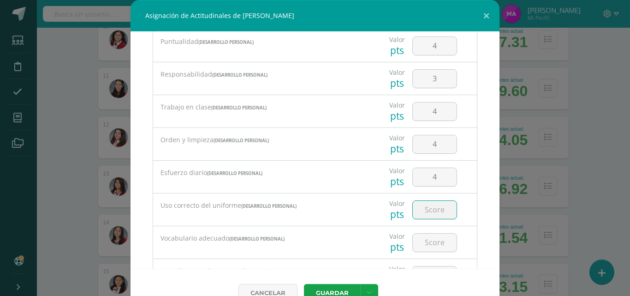
click at [425, 208] on input "number" at bounding box center [435, 210] width 44 height 18
type input "4"
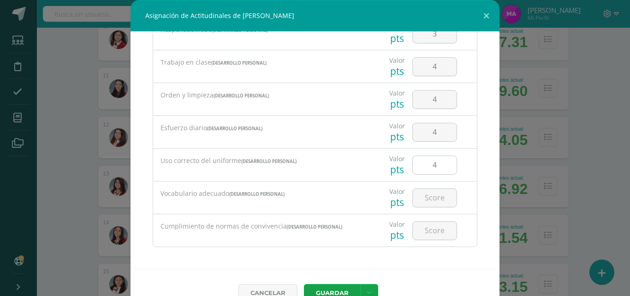
scroll to position [193, 0]
click at [425, 199] on input "number" at bounding box center [435, 196] width 44 height 18
type input "4"
click at [423, 229] on input "number" at bounding box center [435, 229] width 44 height 18
type input "4"
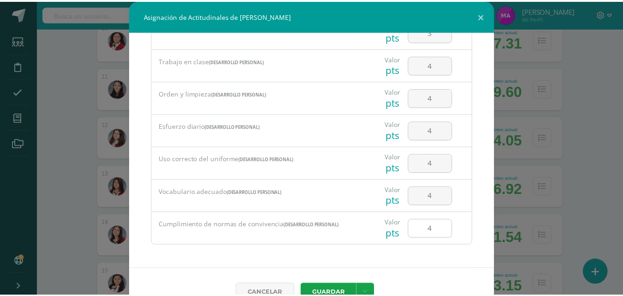
scroll to position [21, 0]
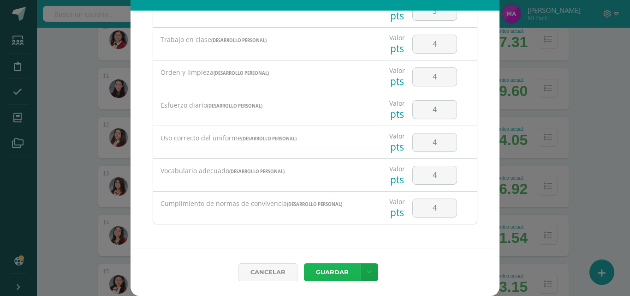
click at [327, 271] on button "Guardar" at bounding box center [332, 272] width 56 height 18
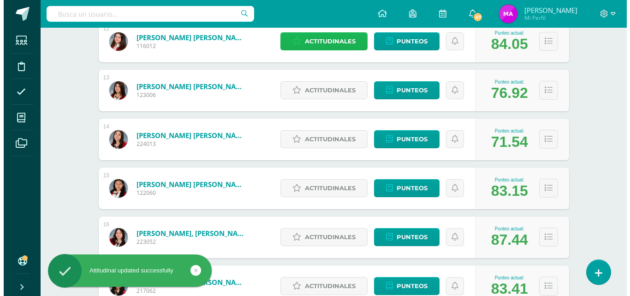
scroll to position [727, 0]
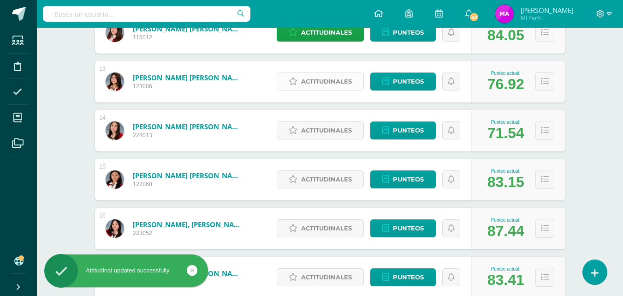
click at [322, 79] on span "Actitudinales" at bounding box center [326, 81] width 51 height 17
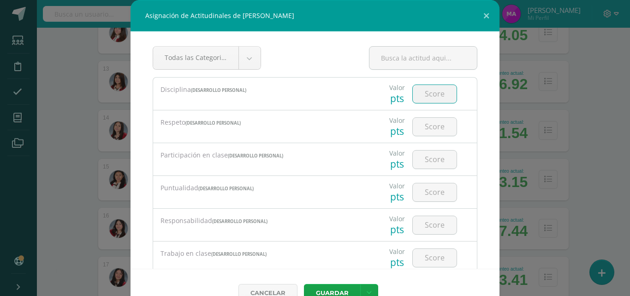
click at [424, 97] on input "number" at bounding box center [435, 94] width 44 height 18
type input "3"
click at [427, 124] on input "number" at bounding box center [435, 127] width 44 height 18
type input "4"
click at [426, 157] on input "number" at bounding box center [435, 159] width 44 height 18
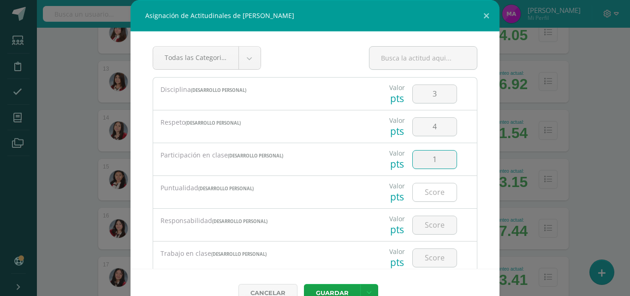
type input "1"
click at [426, 191] on input "number" at bounding box center [435, 192] width 44 height 18
type input "2"
click at [424, 225] on input "number" at bounding box center [435, 225] width 44 height 18
type input "2"
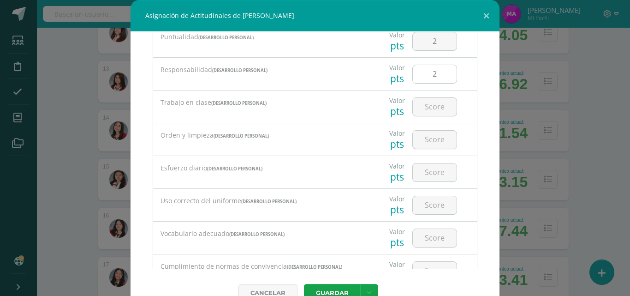
scroll to position [155, 0]
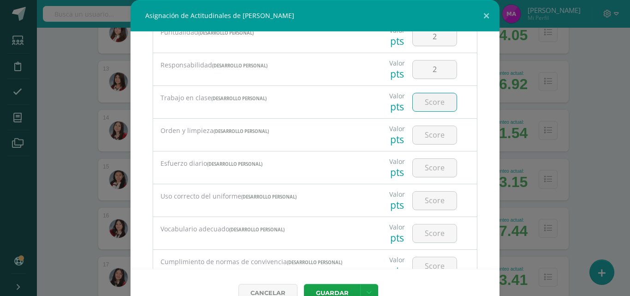
click at [427, 102] on input "number" at bounding box center [435, 102] width 44 height 18
click at [428, 65] on input "2" at bounding box center [435, 69] width 44 height 18
type input "1"
click at [422, 105] on input "number" at bounding box center [435, 102] width 44 height 18
type input "1"
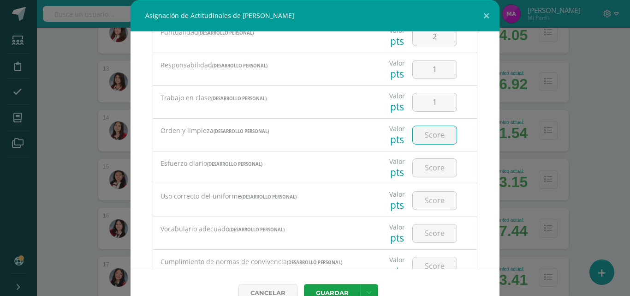
click at [424, 130] on input "number" at bounding box center [435, 135] width 44 height 18
type input "2"
click at [424, 169] on input "number" at bounding box center [435, 168] width 44 height 18
type input "1"
click at [425, 201] on input "number" at bounding box center [435, 200] width 44 height 18
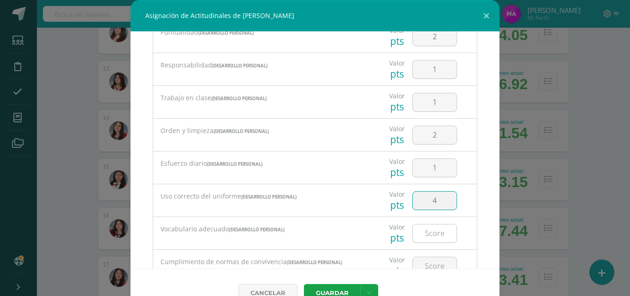
type input "4"
click at [424, 231] on input "number" at bounding box center [435, 233] width 44 height 18
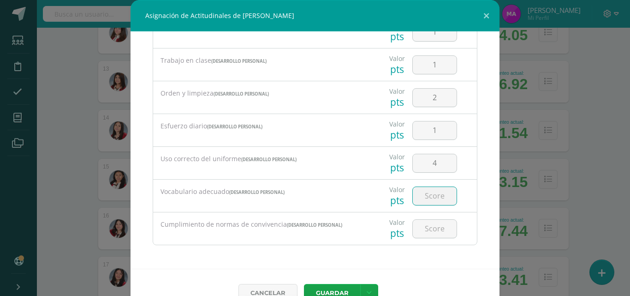
click at [424, 196] on input "number" at bounding box center [435, 196] width 44 height 18
type input "4"
click at [424, 231] on input "number" at bounding box center [435, 229] width 44 height 18
type input "3"
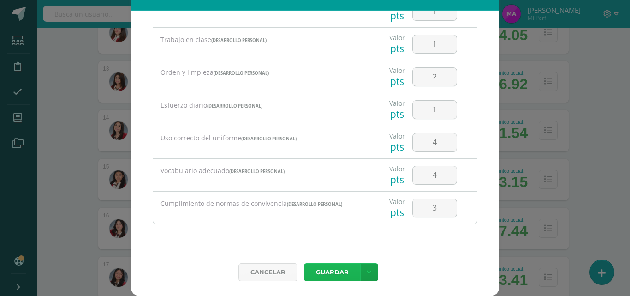
click at [329, 275] on button "Guardar" at bounding box center [332, 272] width 56 height 18
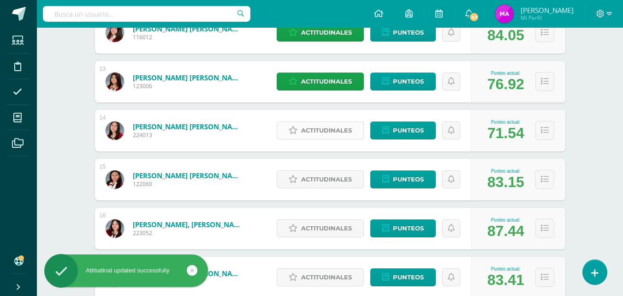
click at [319, 128] on span "Actitudinales" at bounding box center [326, 130] width 51 height 17
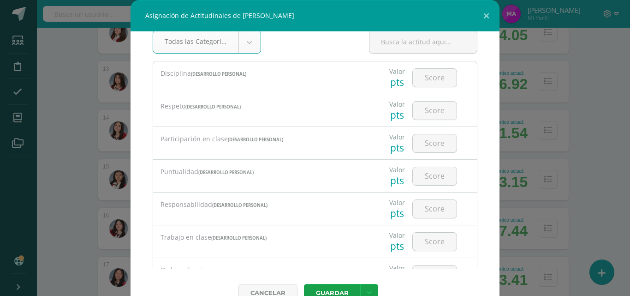
scroll to position [18, 0]
click at [425, 75] on input "number" at bounding box center [435, 76] width 44 height 18
type input "3"
click at [425, 114] on input "number" at bounding box center [435, 109] width 44 height 18
type input "3"
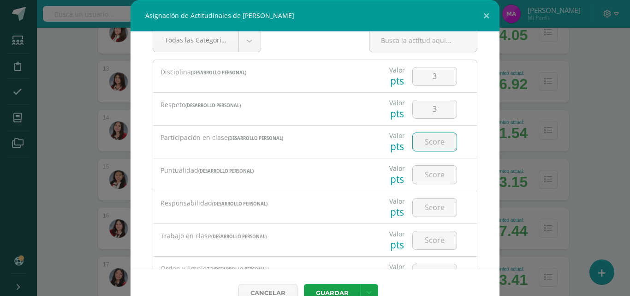
click at [422, 139] on input "number" at bounding box center [435, 142] width 44 height 18
type input "3"
click at [424, 172] on input "number" at bounding box center [435, 175] width 44 height 18
type input "3"
click at [425, 210] on input "number" at bounding box center [435, 207] width 44 height 18
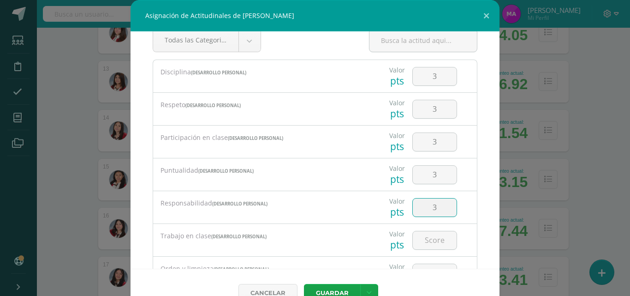
type input "3"
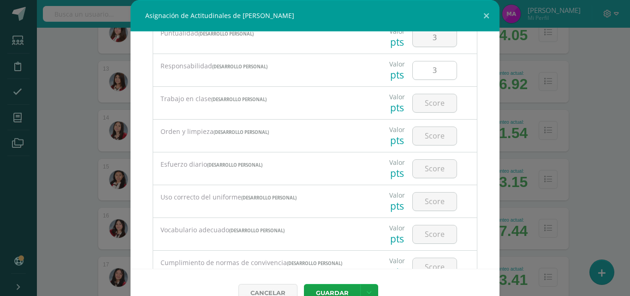
scroll to position [157, 0]
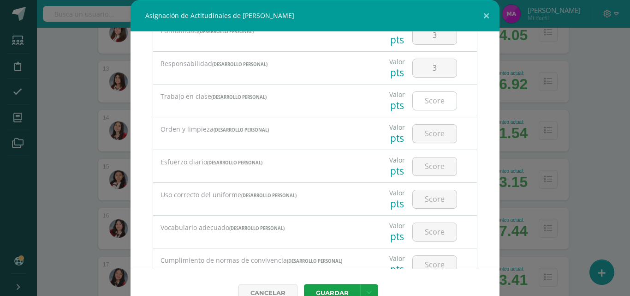
click at [423, 104] on input "number" at bounding box center [435, 101] width 44 height 18
type input "3"
click at [424, 134] on input "number" at bounding box center [435, 134] width 44 height 18
type input "2"
click at [425, 168] on input "number" at bounding box center [435, 166] width 44 height 18
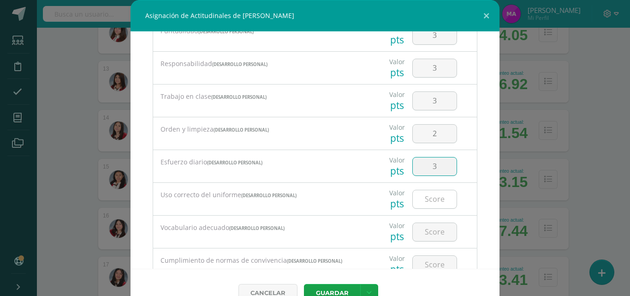
type input "3"
click at [423, 196] on input "number" at bounding box center [435, 199] width 44 height 18
type input "1"
click at [424, 232] on input "number" at bounding box center [435, 232] width 44 height 18
type input "3"
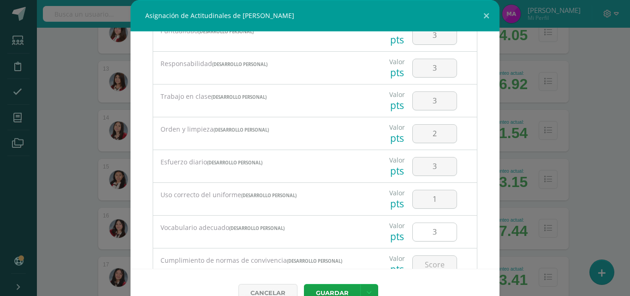
scroll to position [193, 0]
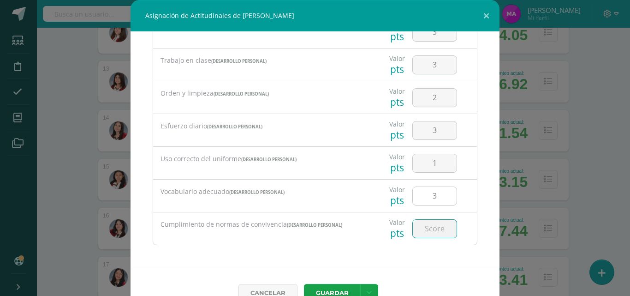
click at [424, 232] on input "number" at bounding box center [435, 229] width 44 height 18
type input "3"
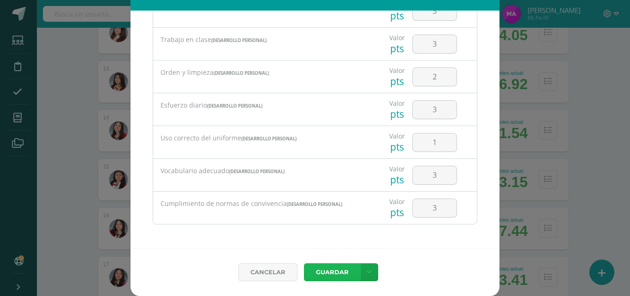
click at [335, 272] on button "Guardar" at bounding box center [332, 272] width 56 height 18
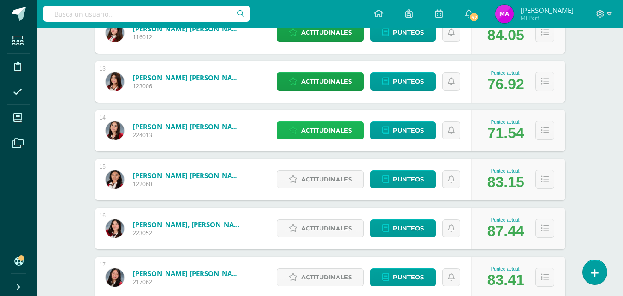
click at [329, 134] on span "Actitudinales" at bounding box center [326, 130] width 51 height 17
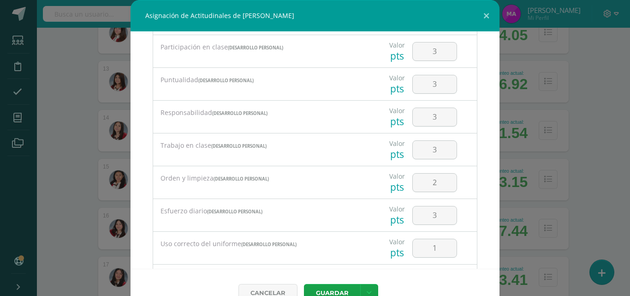
scroll to position [193, 0]
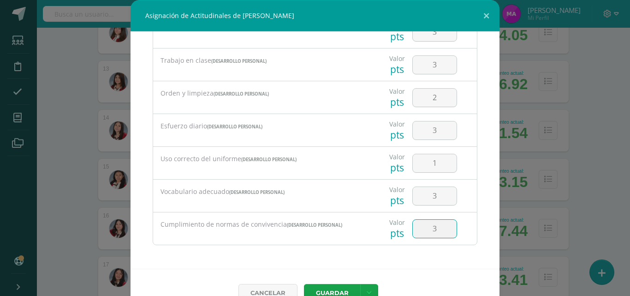
click at [430, 230] on input "3" at bounding box center [435, 229] width 44 height 18
type input "5"
type input "4"
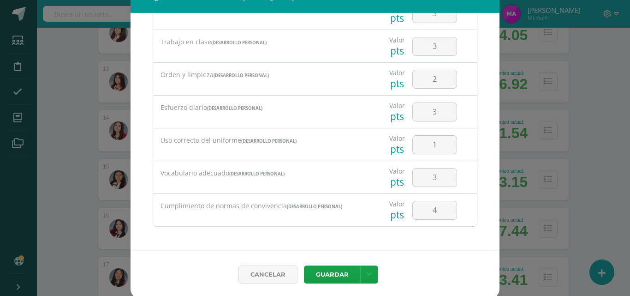
scroll to position [21, 0]
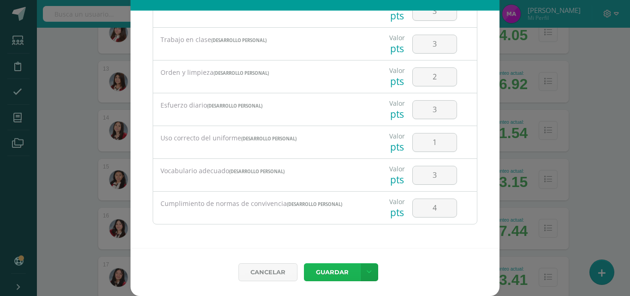
click at [328, 269] on button "Guardar" at bounding box center [332, 272] width 56 height 18
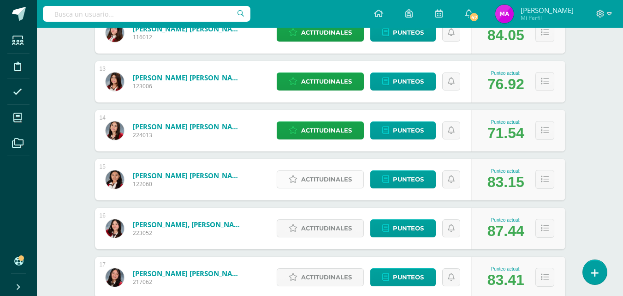
click at [319, 178] on span "Actitudinales" at bounding box center [326, 179] width 51 height 17
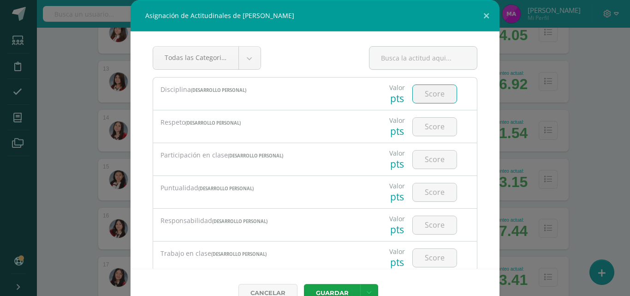
click at [428, 95] on input "number" at bounding box center [435, 94] width 44 height 18
type input "4"
click at [423, 126] on input "number" at bounding box center [435, 127] width 44 height 18
type input "4"
click at [422, 159] on input "number" at bounding box center [435, 159] width 44 height 18
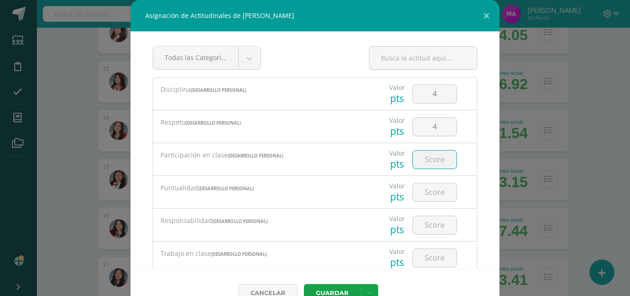
type input "4"
click at [427, 157] on input "4" at bounding box center [435, 159] width 44 height 18
type input "3"
click at [425, 187] on input "number" at bounding box center [435, 192] width 44 height 18
type input "3"
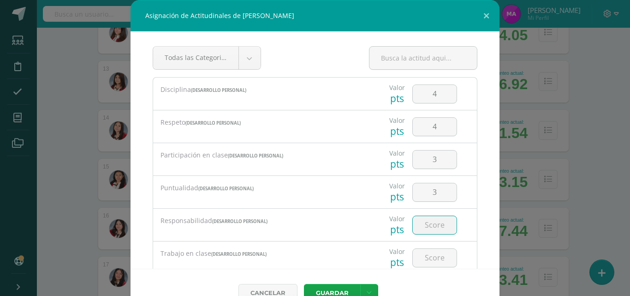
click at [423, 225] on input "number" at bounding box center [435, 225] width 44 height 18
type input "4"
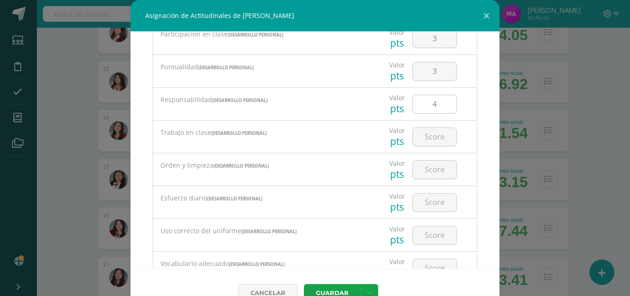
scroll to position [131, 0]
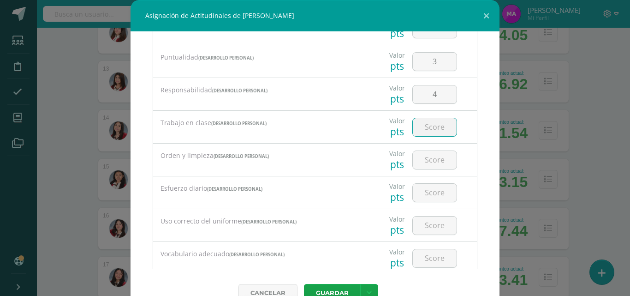
click at [429, 124] on input "number" at bounding box center [435, 127] width 44 height 18
type input "4"
click at [426, 159] on input "number" at bounding box center [435, 160] width 44 height 18
type input "4"
click at [422, 187] on input "number" at bounding box center [435, 193] width 44 height 18
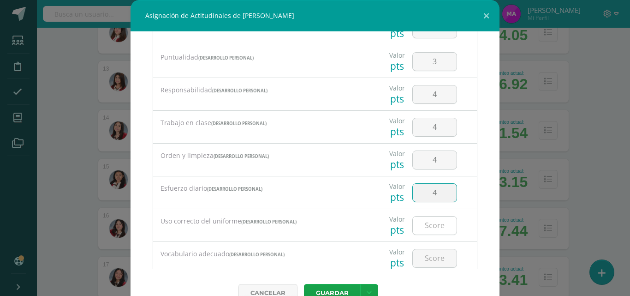
type input "4"
click at [424, 222] on input "4" at bounding box center [435, 225] width 44 height 18
type input "4"
click at [427, 254] on input "number" at bounding box center [435, 258] width 44 height 18
type input "4"
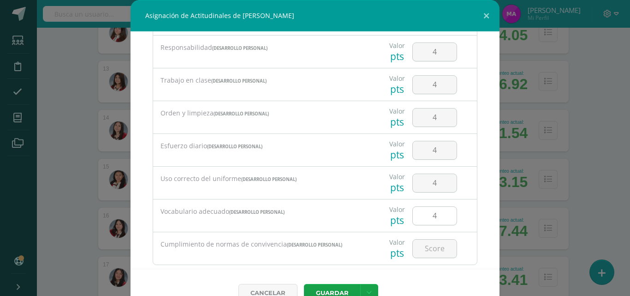
scroll to position [193, 0]
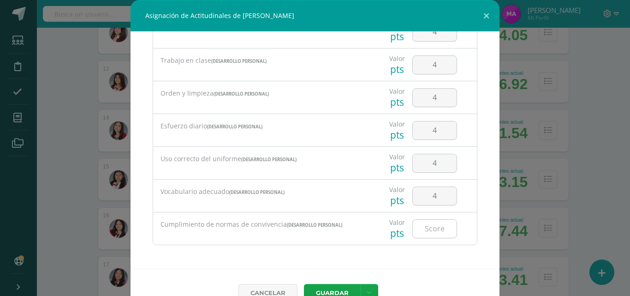
click at [428, 225] on input "number" at bounding box center [435, 229] width 44 height 18
type input "4"
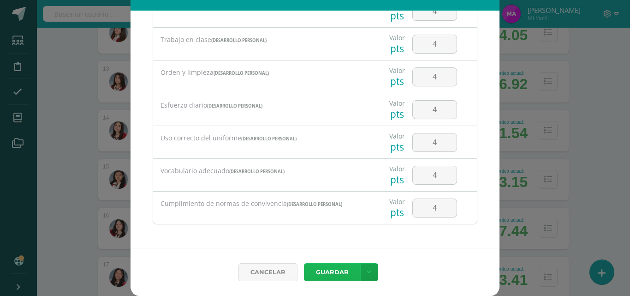
click at [325, 274] on button "Guardar" at bounding box center [332, 272] width 56 height 18
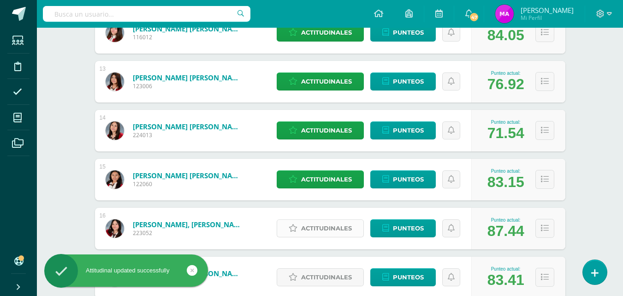
click at [334, 227] on span "Actitudinales" at bounding box center [326, 228] width 51 height 17
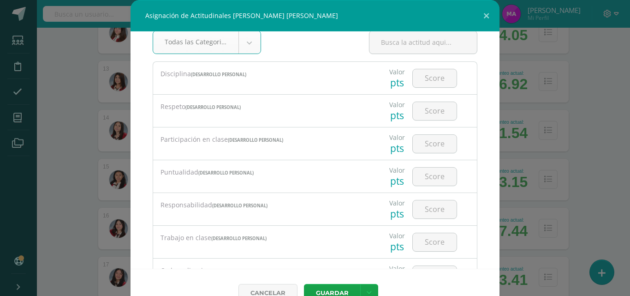
scroll to position [15, 0]
click at [423, 75] on input "number" at bounding box center [435, 79] width 44 height 18
type input "3"
click at [424, 113] on input "number" at bounding box center [435, 111] width 44 height 18
type input "3"
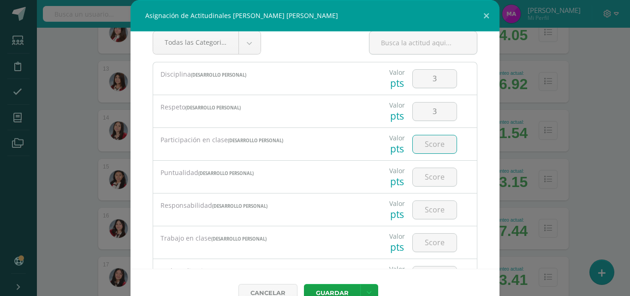
click at [425, 145] on input "number" at bounding box center [435, 144] width 44 height 18
type input "3"
click at [424, 174] on input "number" at bounding box center [435, 177] width 44 height 18
type input "3"
click at [424, 209] on input "number" at bounding box center [435, 210] width 44 height 18
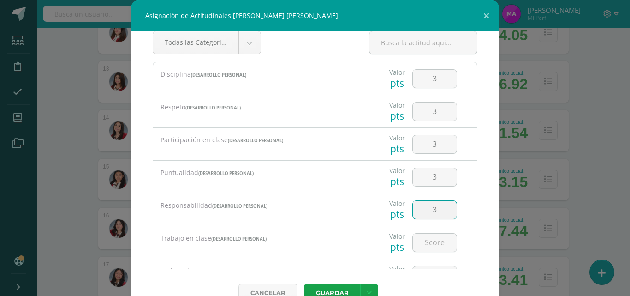
type input "3"
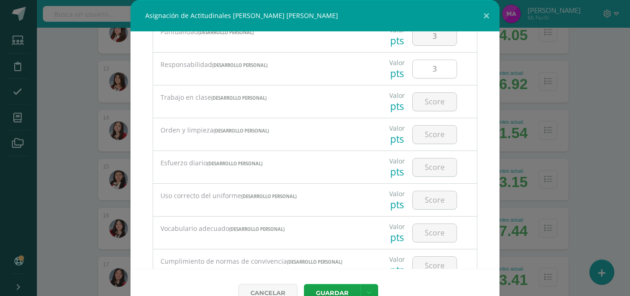
scroll to position [155, 0]
click at [424, 103] on input "number" at bounding box center [435, 102] width 44 height 18
type input "3"
click at [425, 136] on input "number" at bounding box center [435, 135] width 44 height 18
type input "3"
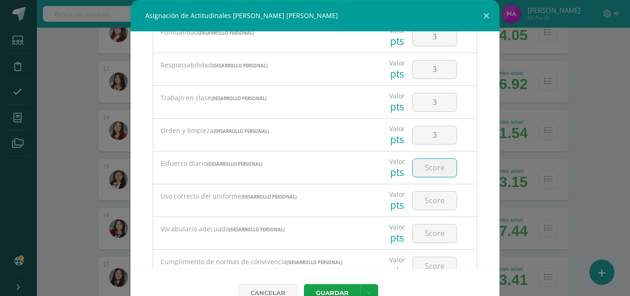
click at [426, 165] on input "number" at bounding box center [435, 168] width 44 height 18
type input "3"
click at [427, 203] on input "number" at bounding box center [435, 200] width 44 height 18
type input "1"
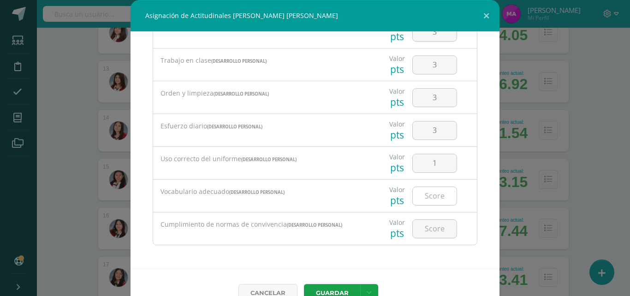
click at [425, 198] on input "number" at bounding box center [435, 196] width 44 height 18
type input "4"
click at [423, 226] on input "number" at bounding box center [435, 229] width 44 height 18
type input "4"
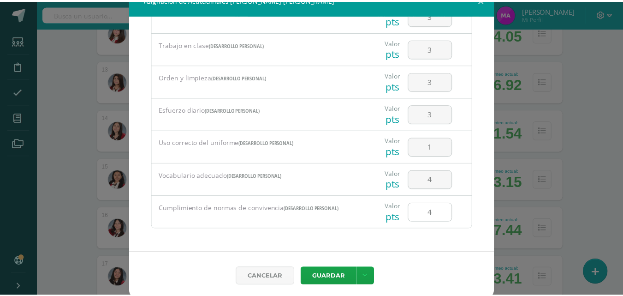
scroll to position [21, 0]
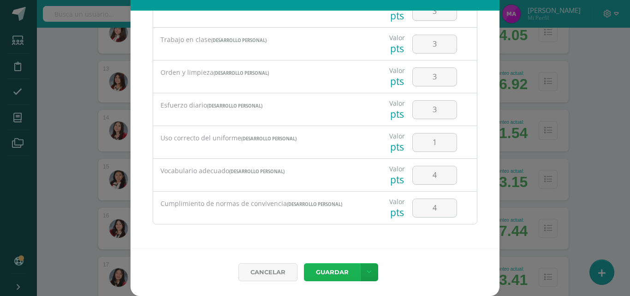
click at [325, 274] on button "Guardar" at bounding box center [332, 272] width 56 height 18
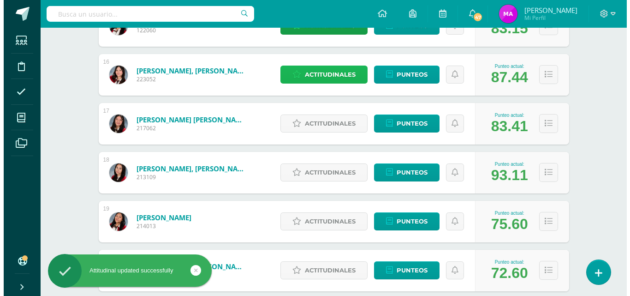
scroll to position [881, 0]
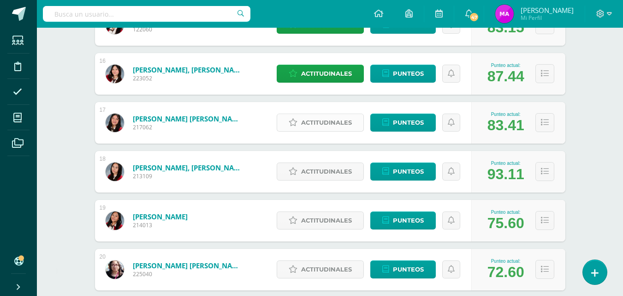
click at [326, 118] on span "Actitudinales" at bounding box center [326, 122] width 51 height 17
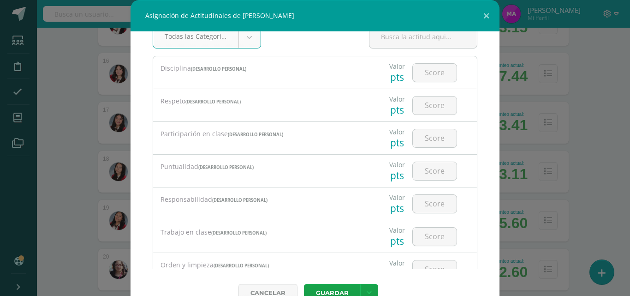
scroll to position [22, 0]
click at [421, 75] on input "number" at bounding box center [435, 72] width 44 height 18
type input "4"
click at [419, 108] on input "4" at bounding box center [435, 105] width 44 height 18
type input "4"
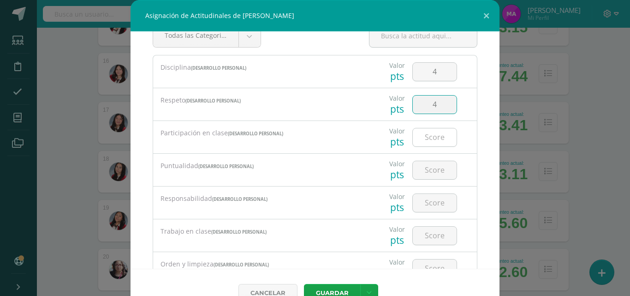
click at [427, 137] on input "number" at bounding box center [435, 137] width 44 height 18
type input "4"
click at [425, 170] on input "number" at bounding box center [435, 170] width 44 height 18
type input "4"
click at [426, 205] on input "number" at bounding box center [435, 203] width 44 height 18
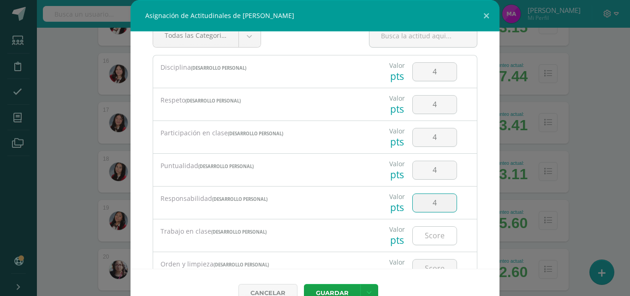
type input "4"
click at [424, 238] on input "number" at bounding box center [435, 236] width 44 height 18
type input "4"
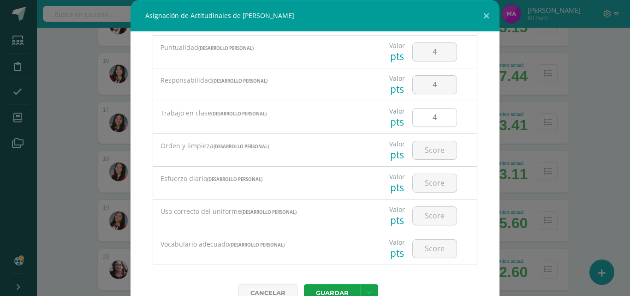
scroll to position [181, 0]
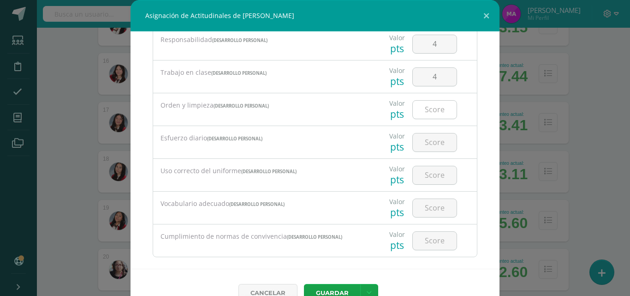
click at [424, 115] on input "number" at bounding box center [435, 110] width 44 height 18
type input "4"
click at [426, 142] on input "4" at bounding box center [435, 142] width 44 height 18
type input "4"
click at [425, 173] on input "4" at bounding box center [435, 175] width 44 height 18
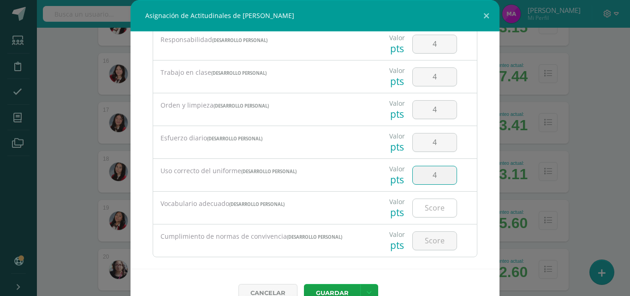
type input "4"
click at [423, 209] on input "number" at bounding box center [435, 208] width 44 height 18
type input "4"
click at [424, 237] on input "4" at bounding box center [435, 241] width 44 height 18
type input "4"
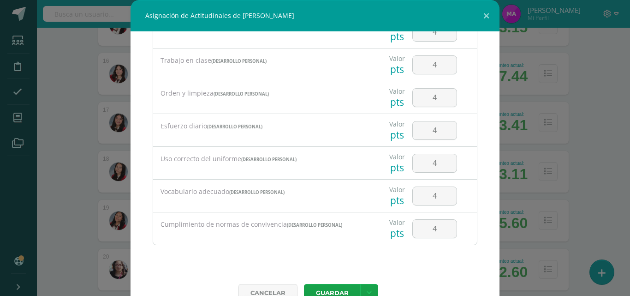
scroll to position [21, 0]
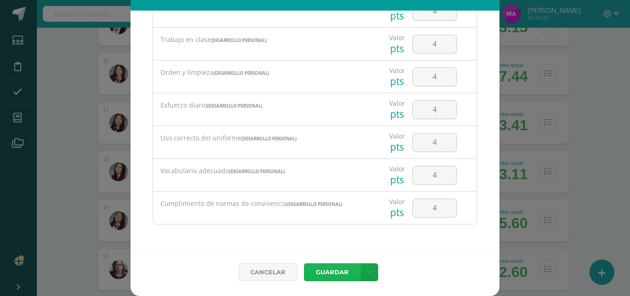
click at [334, 267] on button "Guardar" at bounding box center [332, 272] width 56 height 18
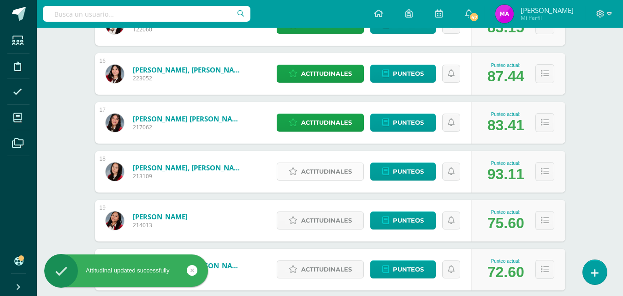
click at [331, 171] on span "Actitudinales" at bounding box center [326, 171] width 51 height 17
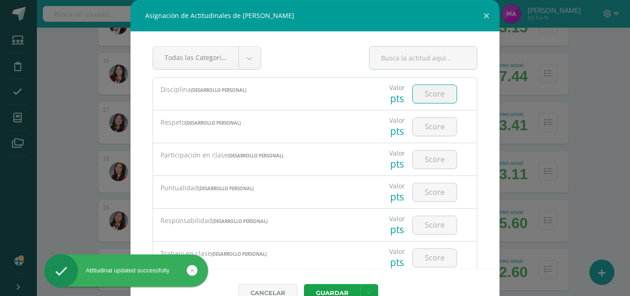
click at [420, 91] on input "number" at bounding box center [435, 94] width 44 height 18
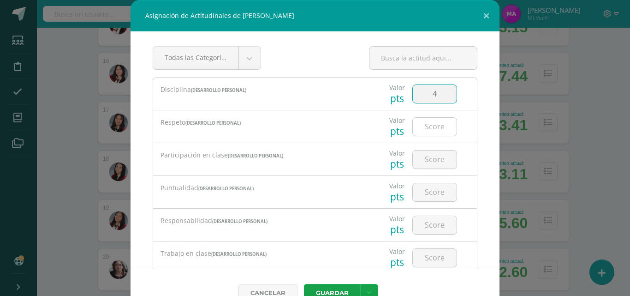
type input "4"
click at [425, 128] on input "number" at bounding box center [435, 127] width 44 height 18
type input "4"
click at [424, 161] on input "number" at bounding box center [435, 159] width 44 height 18
type input "4"
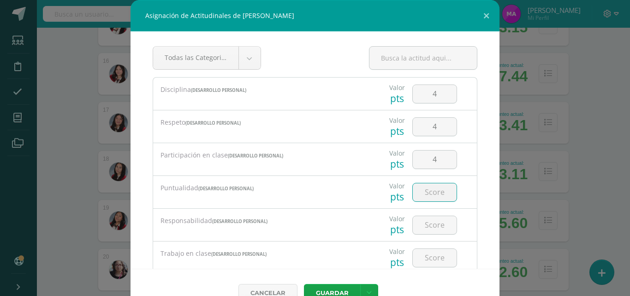
click at [426, 192] on input "number" at bounding box center [435, 192] width 44 height 18
type input "4"
click at [425, 222] on input "number" at bounding box center [435, 225] width 44 height 18
click at [421, 260] on input "number" at bounding box center [435, 258] width 44 height 18
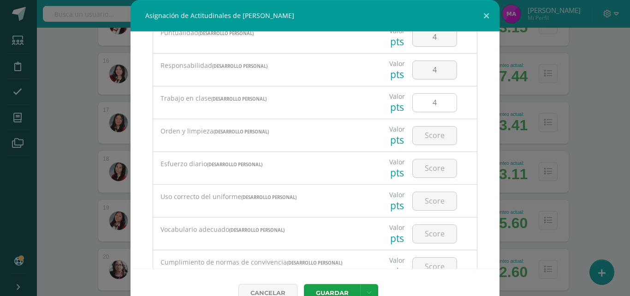
scroll to position [156, 0]
click at [425, 136] on input "number" at bounding box center [435, 134] width 44 height 18
click at [422, 166] on input "number" at bounding box center [435, 167] width 44 height 18
click at [425, 200] on input "number" at bounding box center [435, 200] width 44 height 18
click at [423, 232] on input "number" at bounding box center [435, 233] width 44 height 18
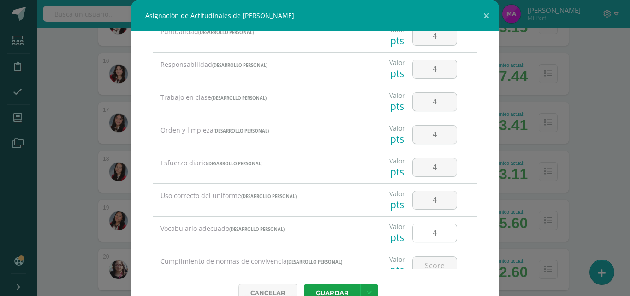
scroll to position [193, 0]
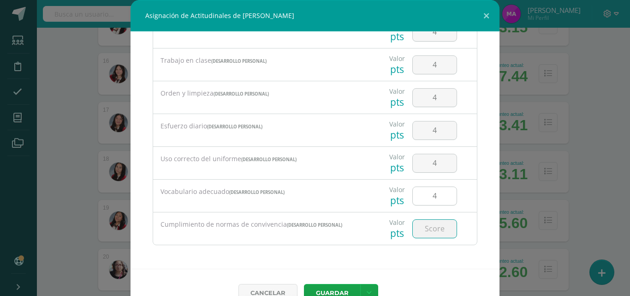
click at [423, 232] on input "number" at bounding box center [435, 229] width 44 height 18
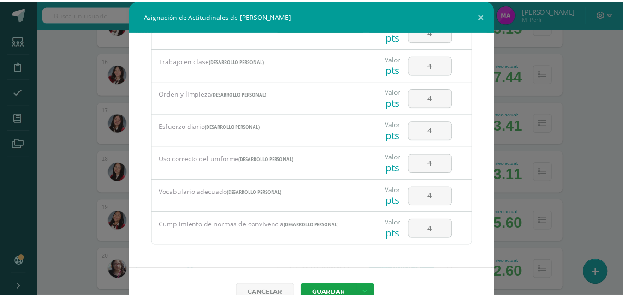
scroll to position [21, 0]
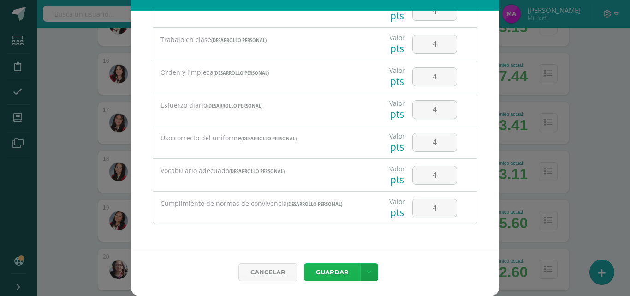
click at [324, 275] on button "Guardar" at bounding box center [332, 272] width 56 height 18
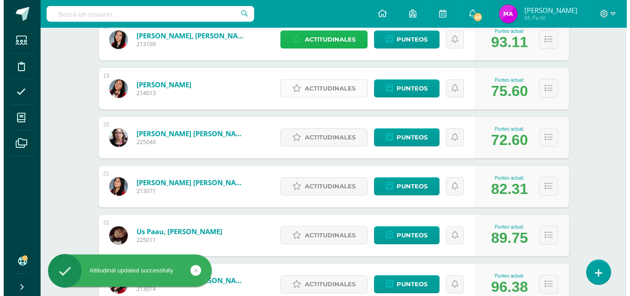
scroll to position [1018, 0]
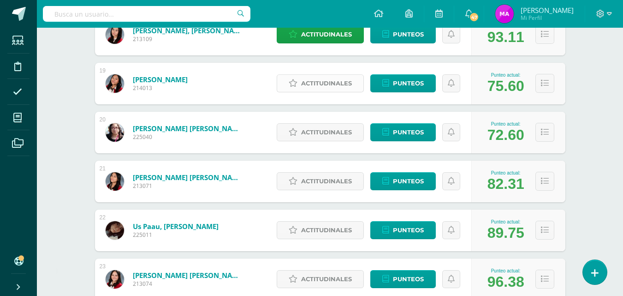
click at [325, 83] on span "Actitudinales" at bounding box center [326, 83] width 51 height 17
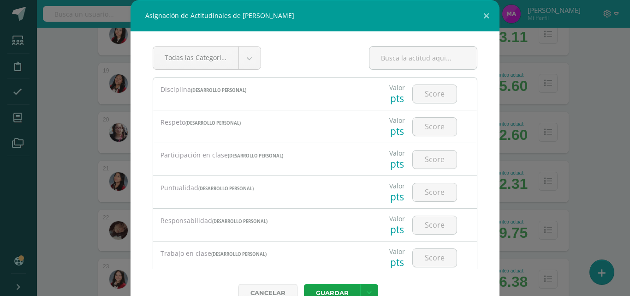
click at [325, 83] on div "Disciplina (Desarrollo Personal)" at bounding box center [261, 90] width 216 height 25
click at [421, 95] on input "number" at bounding box center [435, 94] width 44 height 18
click at [426, 127] on input "number" at bounding box center [435, 127] width 44 height 18
click at [426, 159] on input "number" at bounding box center [435, 159] width 44 height 18
click at [424, 191] on input "number" at bounding box center [435, 192] width 44 height 18
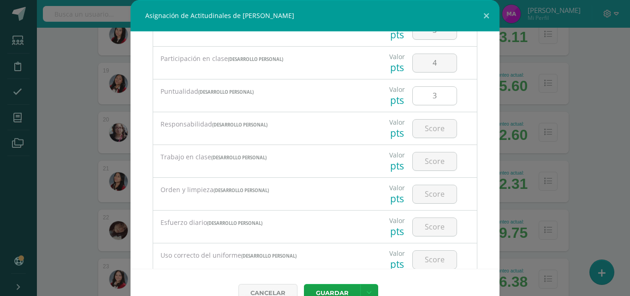
scroll to position [97, 0]
click at [428, 132] on input "number" at bounding box center [435, 128] width 44 height 18
click at [428, 163] on input "number" at bounding box center [435, 161] width 44 height 18
click at [428, 192] on input "number" at bounding box center [435, 194] width 44 height 18
click at [425, 227] on input "number" at bounding box center [435, 226] width 44 height 18
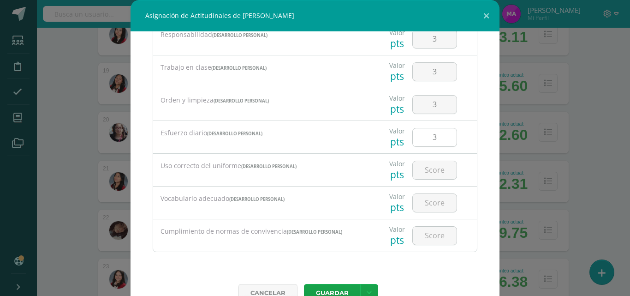
scroll to position [193, 0]
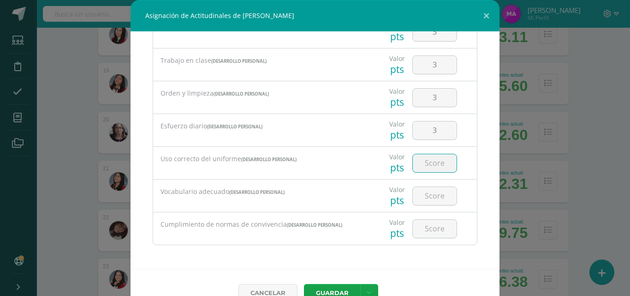
click at [425, 164] on input "number" at bounding box center [435, 163] width 44 height 18
click at [428, 199] on input "number" at bounding box center [435, 196] width 44 height 18
click at [426, 230] on input "number" at bounding box center [435, 229] width 44 height 18
click at [428, 198] on input "4" at bounding box center [435, 196] width 44 height 18
click at [423, 226] on input "number" at bounding box center [435, 229] width 44 height 18
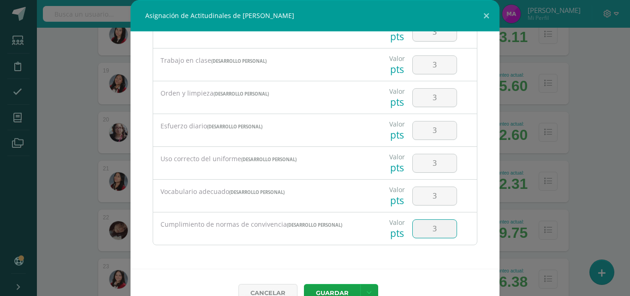
scroll to position [21, 0]
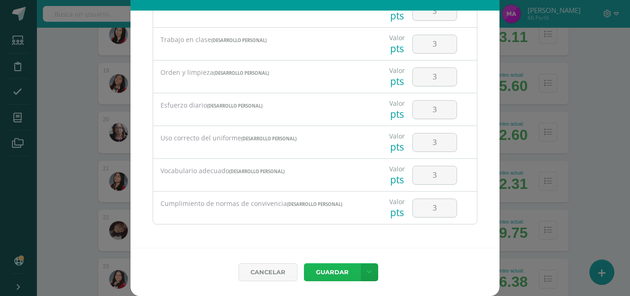
click at [333, 273] on button "Guardar" at bounding box center [332, 272] width 56 height 18
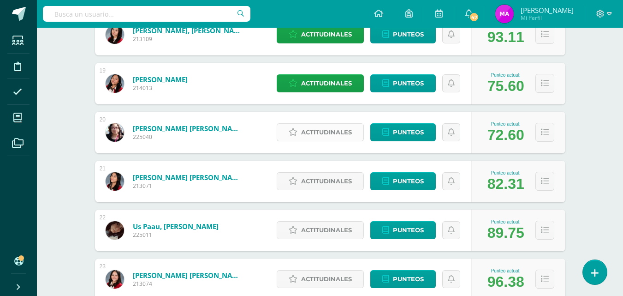
click at [326, 135] on span "Actitudinales" at bounding box center [326, 132] width 51 height 17
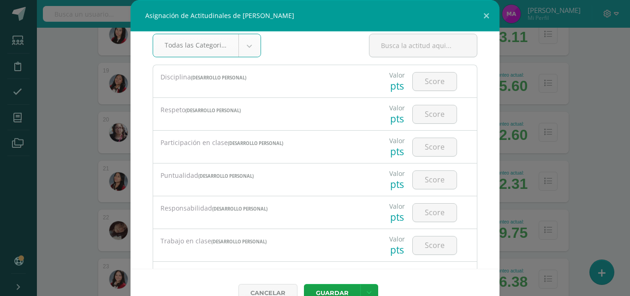
scroll to position [20, 0]
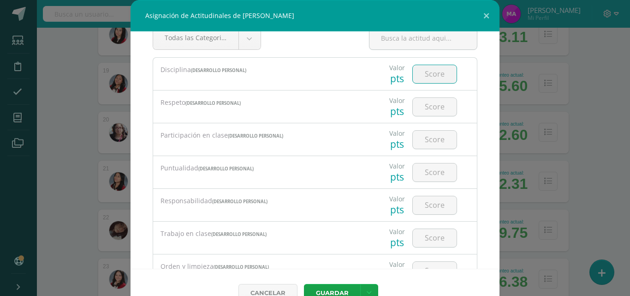
click at [425, 70] on input "number" at bounding box center [435, 74] width 44 height 18
click at [423, 107] on input "number" at bounding box center [435, 107] width 44 height 18
click at [424, 141] on input "number" at bounding box center [435, 140] width 44 height 18
click at [422, 170] on input "number" at bounding box center [435, 172] width 44 height 18
click at [424, 203] on input "number" at bounding box center [435, 205] width 44 height 18
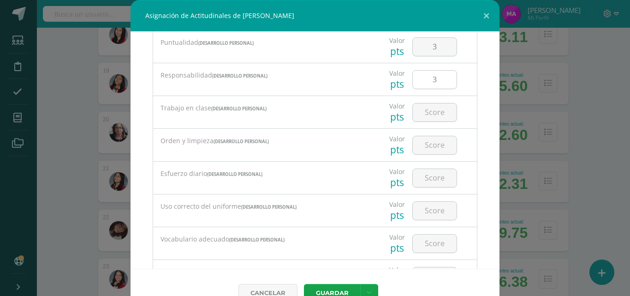
scroll to position [157, 0]
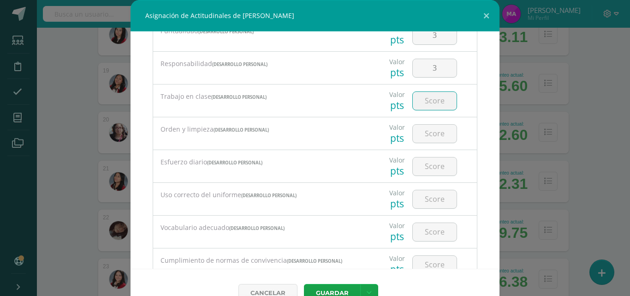
click at [424, 103] on input "number" at bounding box center [435, 101] width 44 height 18
click at [428, 65] on input "3" at bounding box center [435, 68] width 44 height 18
click at [425, 99] on input "number" at bounding box center [435, 101] width 44 height 18
click at [424, 136] on input "number" at bounding box center [435, 134] width 44 height 18
click at [424, 169] on input "number" at bounding box center [435, 166] width 44 height 18
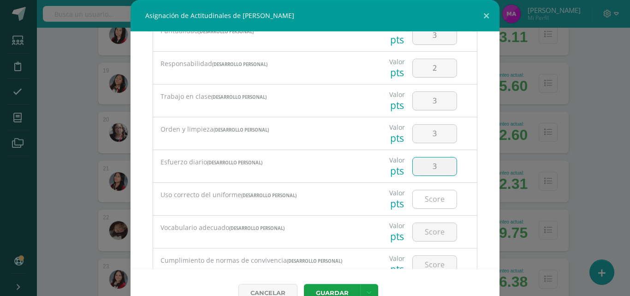
click at [424, 198] on input "number" at bounding box center [435, 199] width 44 height 18
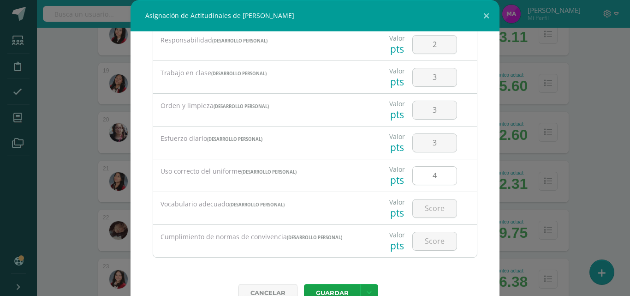
scroll to position [193, 0]
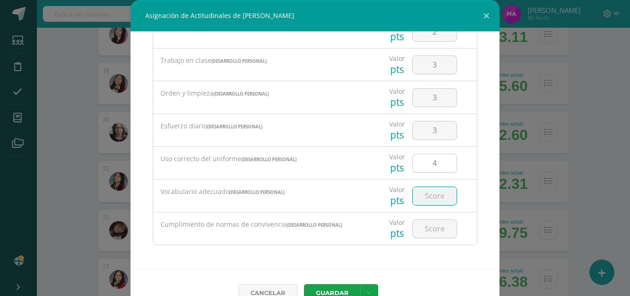
click at [424, 198] on input "number" at bounding box center [435, 196] width 44 height 18
click at [424, 228] on input "number" at bounding box center [435, 229] width 44 height 18
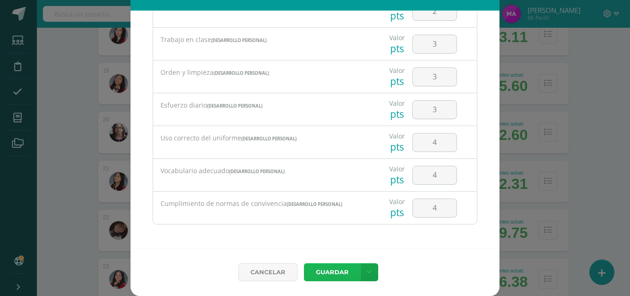
click at [328, 267] on button "Guardar" at bounding box center [332, 272] width 56 height 18
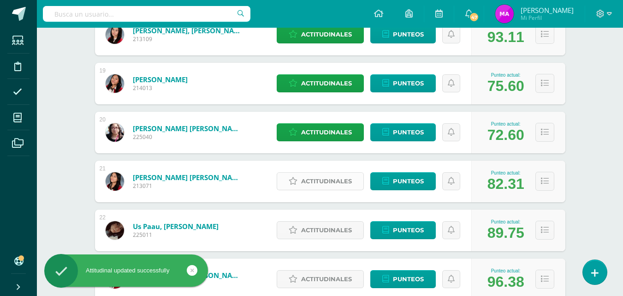
click at [325, 179] on span "Actitudinales" at bounding box center [326, 181] width 51 height 17
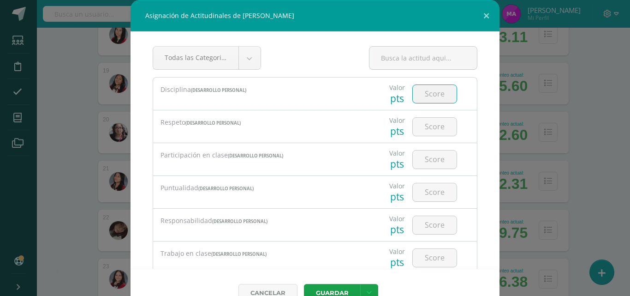
click at [426, 91] on input "number" at bounding box center [435, 94] width 44 height 18
click at [423, 123] on input "number" at bounding box center [435, 127] width 44 height 18
click at [425, 162] on input "number" at bounding box center [435, 159] width 44 height 18
click at [424, 193] on input "number" at bounding box center [435, 192] width 44 height 18
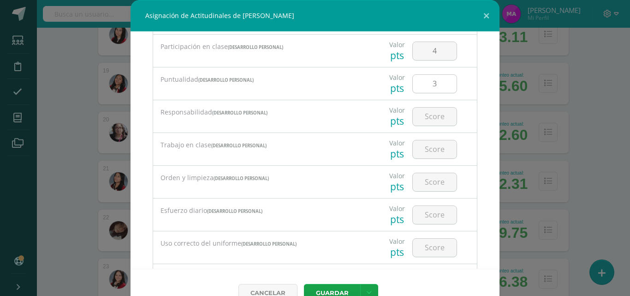
scroll to position [110, 0]
click at [428, 115] on input "number" at bounding box center [435, 115] width 44 height 18
click at [425, 152] on input "number" at bounding box center [435, 148] width 44 height 18
click at [433, 183] on input "number" at bounding box center [435, 181] width 44 height 18
click at [423, 211] on input "number" at bounding box center [435, 213] width 44 height 18
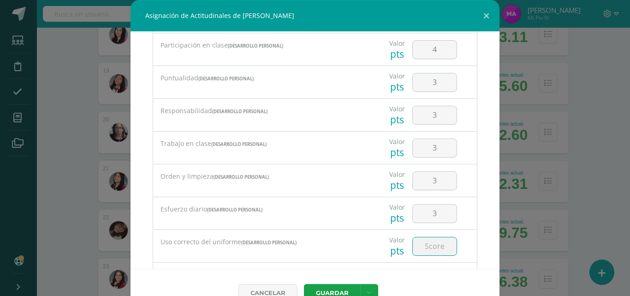
click at [425, 245] on input "number" at bounding box center [435, 246] width 44 height 18
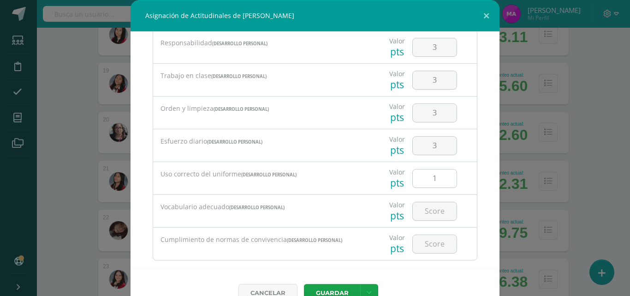
scroll to position [193, 0]
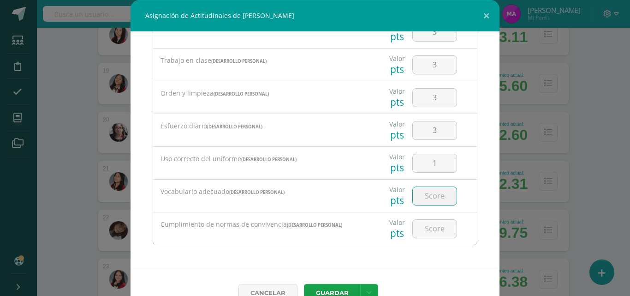
click at [425, 195] on input "number" at bounding box center [435, 196] width 44 height 18
click at [422, 233] on input "number" at bounding box center [435, 229] width 44 height 18
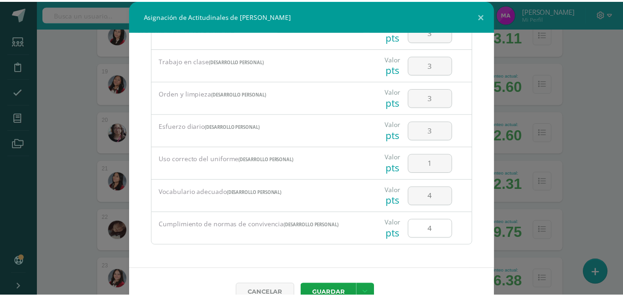
scroll to position [21, 0]
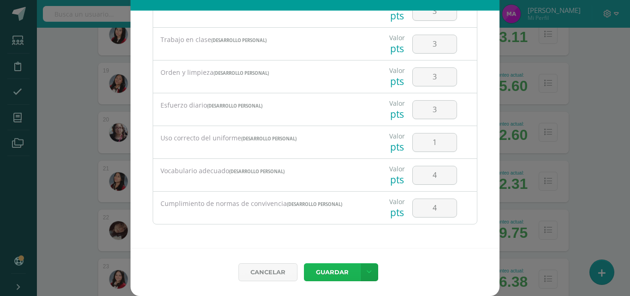
click at [329, 271] on button "Guardar" at bounding box center [332, 272] width 56 height 18
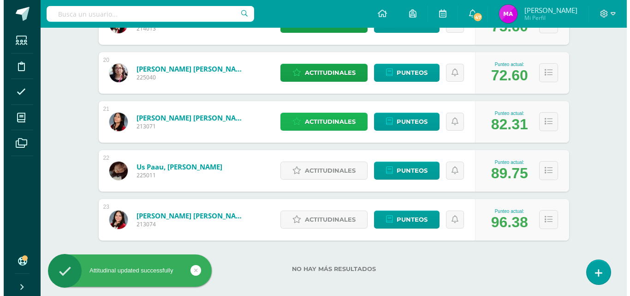
scroll to position [1084, 0]
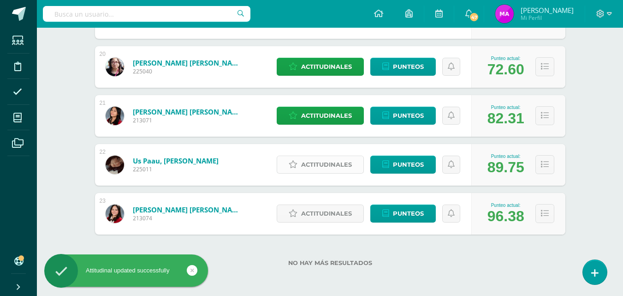
click at [329, 162] on span "Actitudinales" at bounding box center [326, 164] width 51 height 17
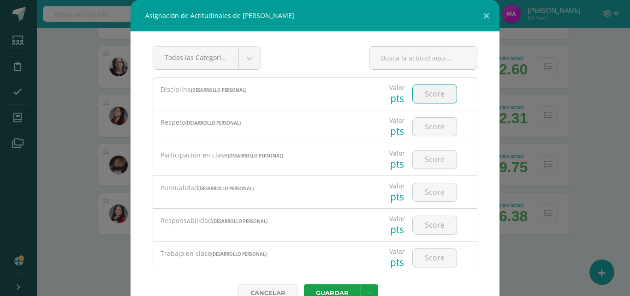
click at [424, 94] on input "number" at bounding box center [435, 94] width 44 height 18
click at [425, 129] on input "number" at bounding box center [435, 127] width 44 height 18
click at [425, 164] on input "4" at bounding box center [435, 159] width 44 height 18
click at [428, 189] on input "number" at bounding box center [435, 192] width 44 height 18
click at [424, 223] on input "4" at bounding box center [435, 225] width 44 height 18
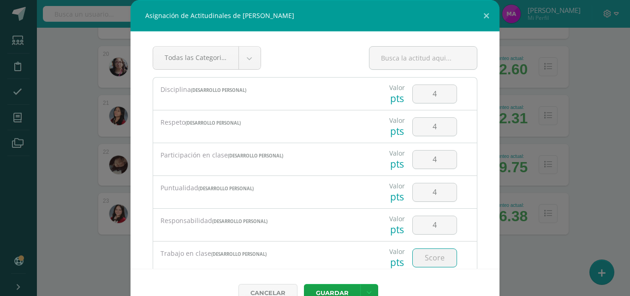
click at [428, 256] on input "number" at bounding box center [435, 258] width 44 height 18
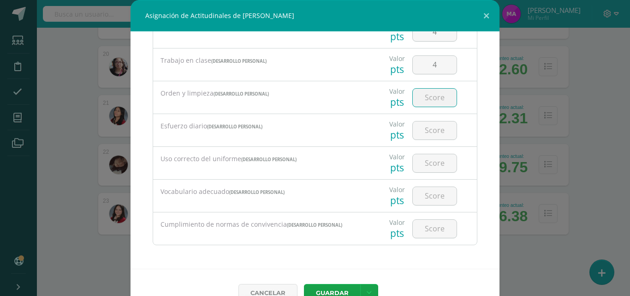
click at [430, 102] on input "number" at bounding box center [435, 98] width 44 height 18
click at [425, 135] on input "number" at bounding box center [435, 130] width 44 height 18
click at [423, 161] on input "number" at bounding box center [435, 163] width 44 height 18
click at [424, 193] on input "number" at bounding box center [435, 196] width 44 height 18
click at [422, 233] on input "number" at bounding box center [435, 229] width 44 height 18
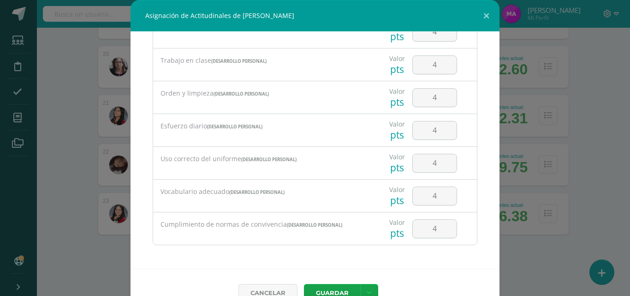
scroll to position [21, 0]
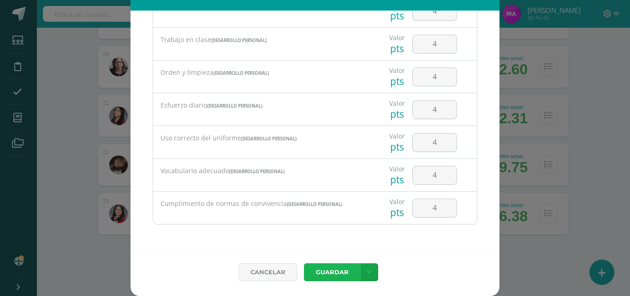
click at [329, 272] on button "Guardar" at bounding box center [332, 272] width 56 height 18
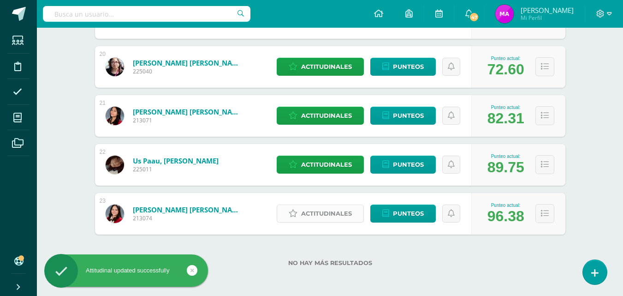
click at [337, 217] on span "Actitudinales" at bounding box center [326, 213] width 51 height 17
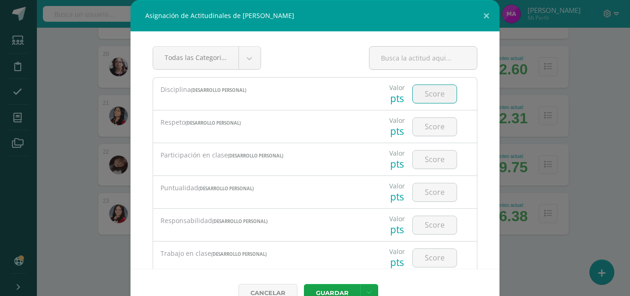
click at [425, 96] on input "number" at bounding box center [435, 94] width 44 height 18
click at [424, 130] on input "number" at bounding box center [435, 127] width 44 height 18
click at [424, 161] on input "4" at bounding box center [435, 159] width 44 height 18
click at [424, 189] on input "4" at bounding box center [435, 192] width 44 height 18
click at [426, 226] on input "4" at bounding box center [435, 225] width 44 height 18
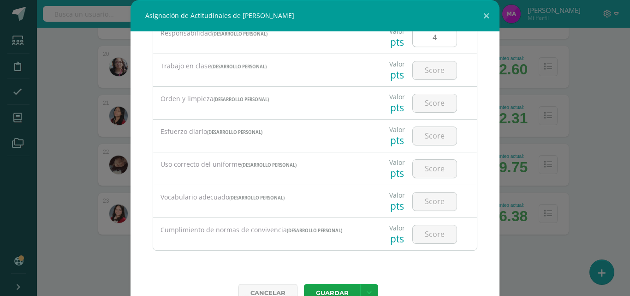
scroll to position [193, 0]
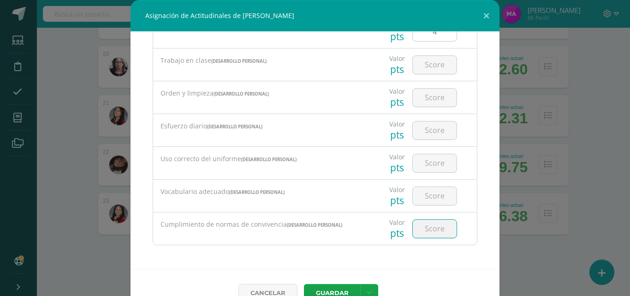
click at [426, 226] on input "number" at bounding box center [435, 229] width 44 height 18
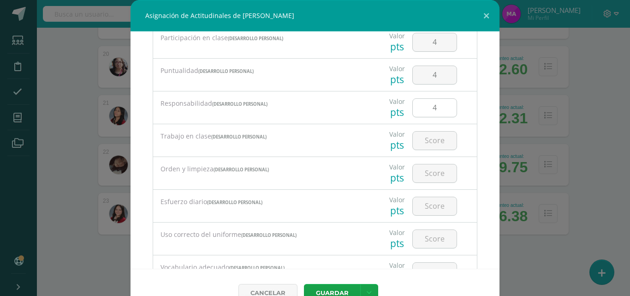
scroll to position [103, 0]
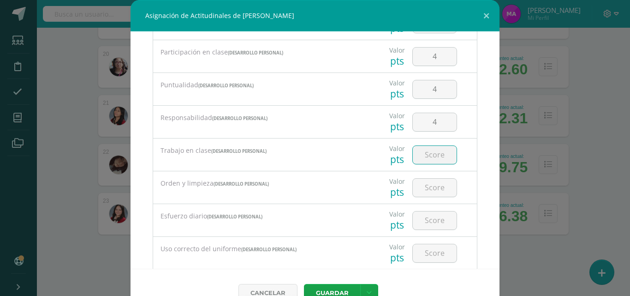
click at [424, 159] on input "number" at bounding box center [435, 155] width 44 height 18
click at [422, 186] on input "number" at bounding box center [435, 188] width 44 height 18
click at [426, 222] on input "4" at bounding box center [435, 220] width 44 height 18
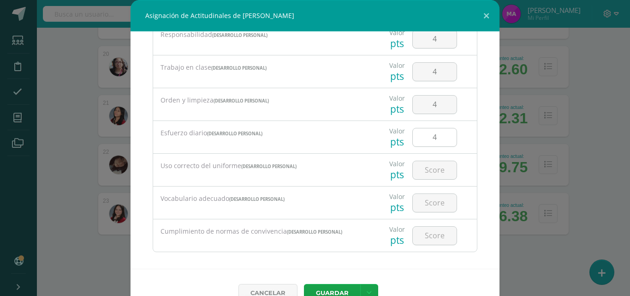
scroll to position [193, 0]
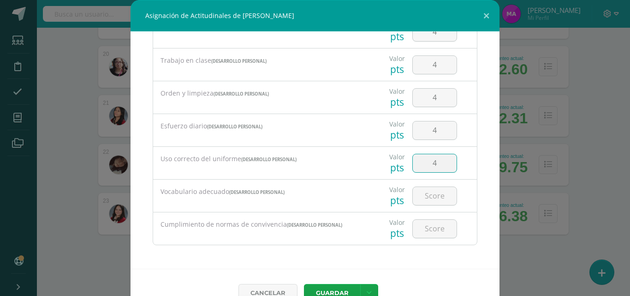
click at [425, 163] on input "4" at bounding box center [435, 163] width 44 height 18
click at [422, 191] on input "number" at bounding box center [435, 196] width 44 height 18
click at [424, 230] on input "number" at bounding box center [435, 229] width 44 height 18
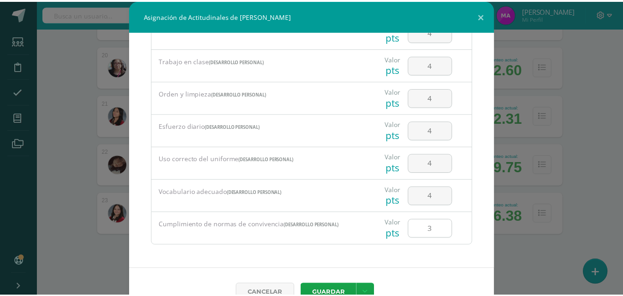
scroll to position [21, 0]
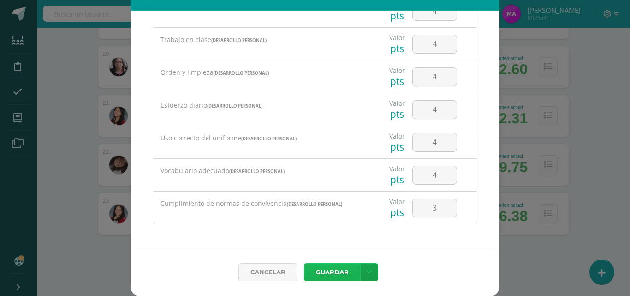
click at [333, 269] on button "Guardar" at bounding box center [332, 272] width 56 height 18
